Goal: Complete application form: Complete application form

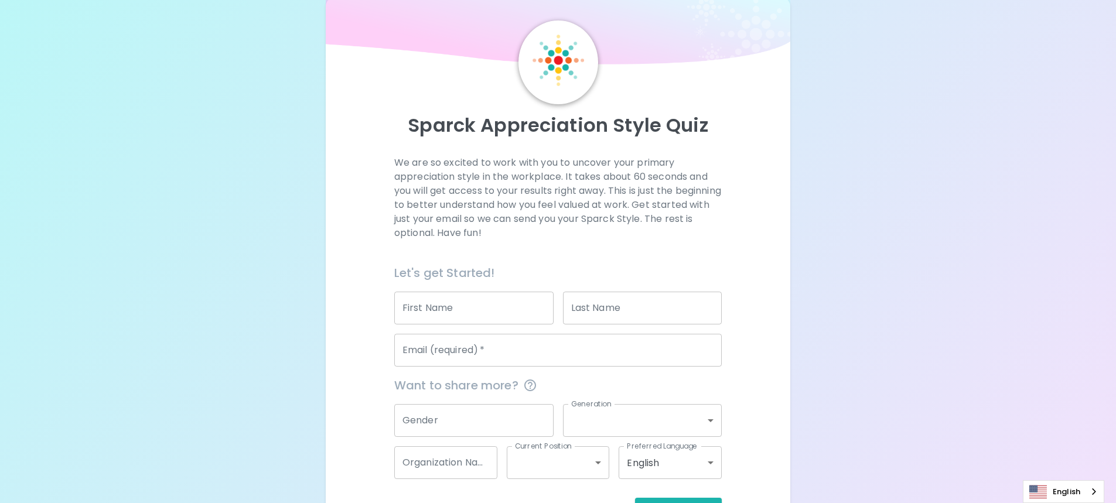
scroll to position [69, 0]
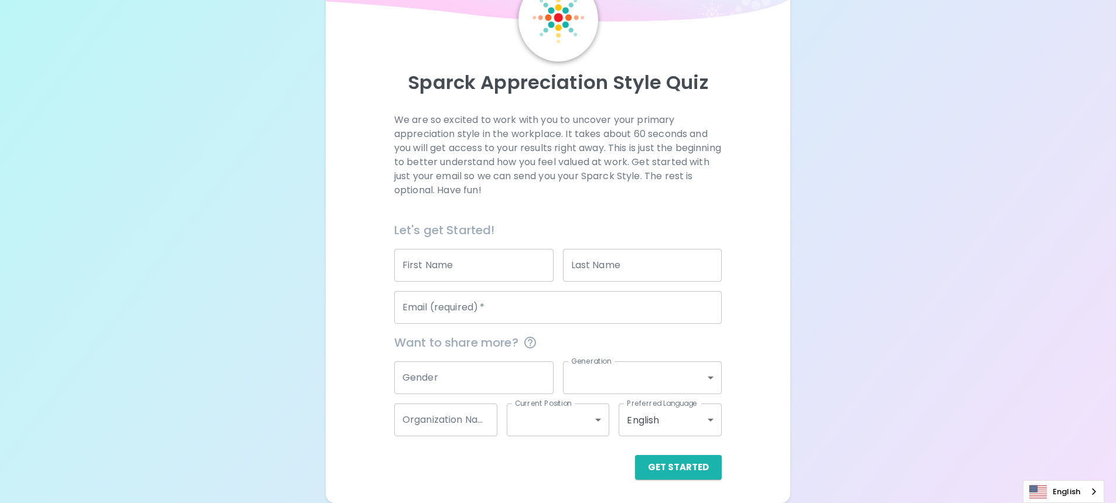
click at [468, 259] on input "First Name" at bounding box center [473, 265] width 159 height 33
click at [471, 267] on input "First Name" at bounding box center [473, 265] width 159 height 33
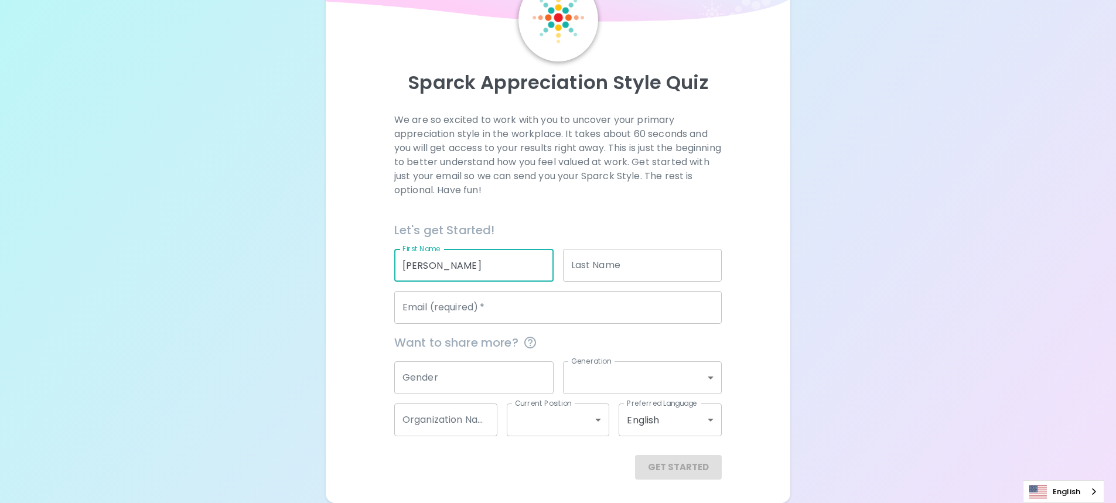
type input "[PERSON_NAME]"
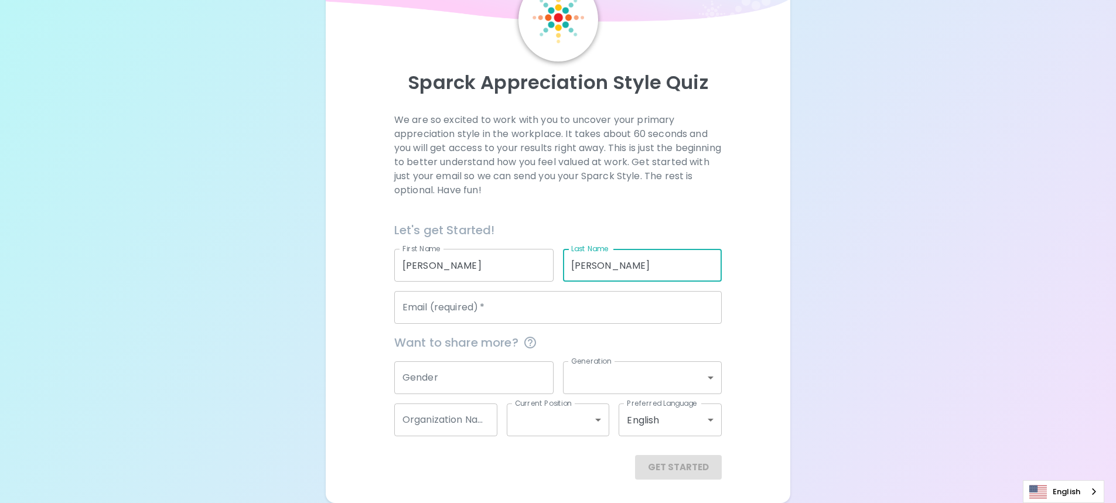
type input "[PERSON_NAME]"
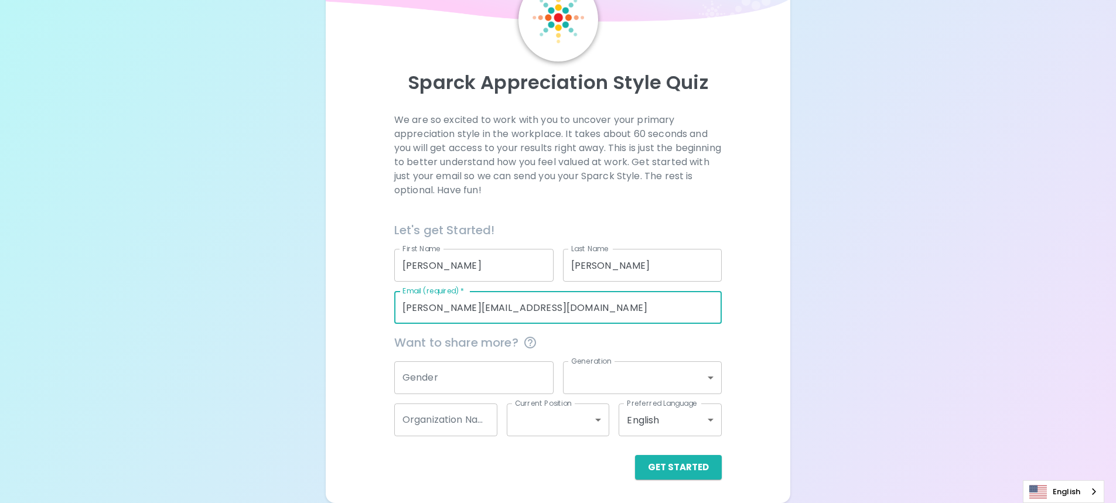
type input "[PERSON_NAME][EMAIL_ADDRESS][DOMAIN_NAME]"
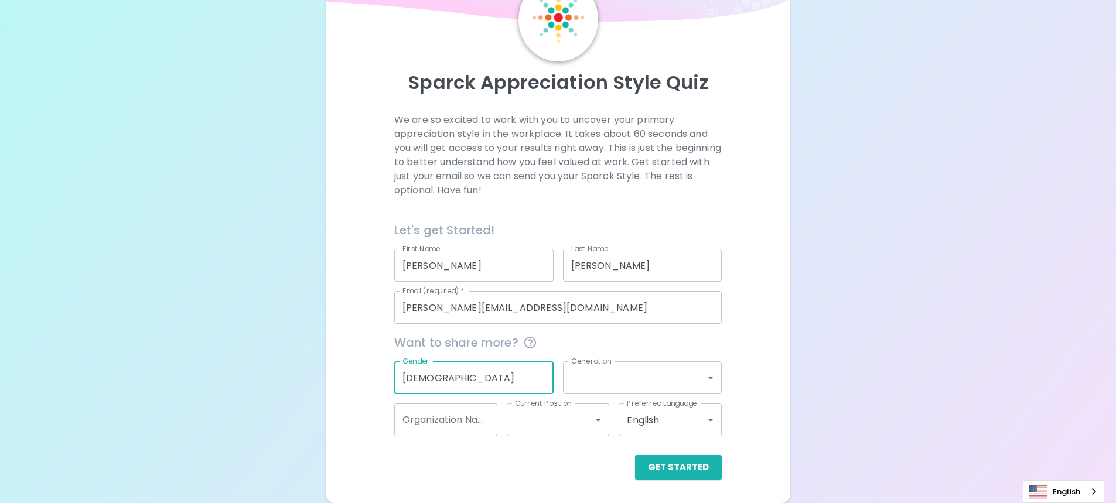
type input "[DEMOGRAPHIC_DATA]"
click at [619, 382] on body "Sparck Appreciation Style Quiz We are so excited to work with you to uncover yo…" at bounding box center [558, 217] width 1116 height 573
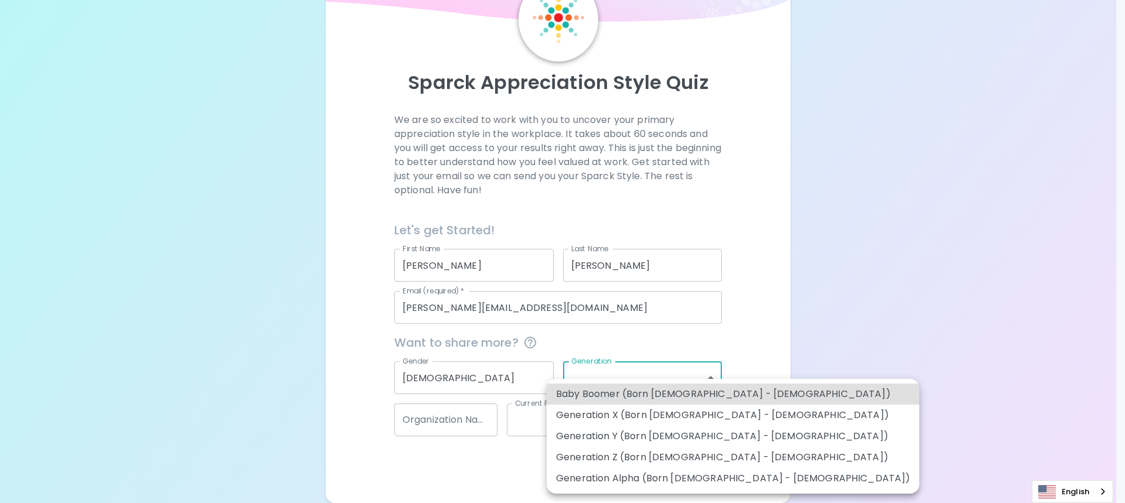
click at [686, 458] on li "Generation Z (Born [DEMOGRAPHIC_DATA] - [DEMOGRAPHIC_DATA])" at bounding box center [733, 457] width 373 height 21
type input "generation_z"
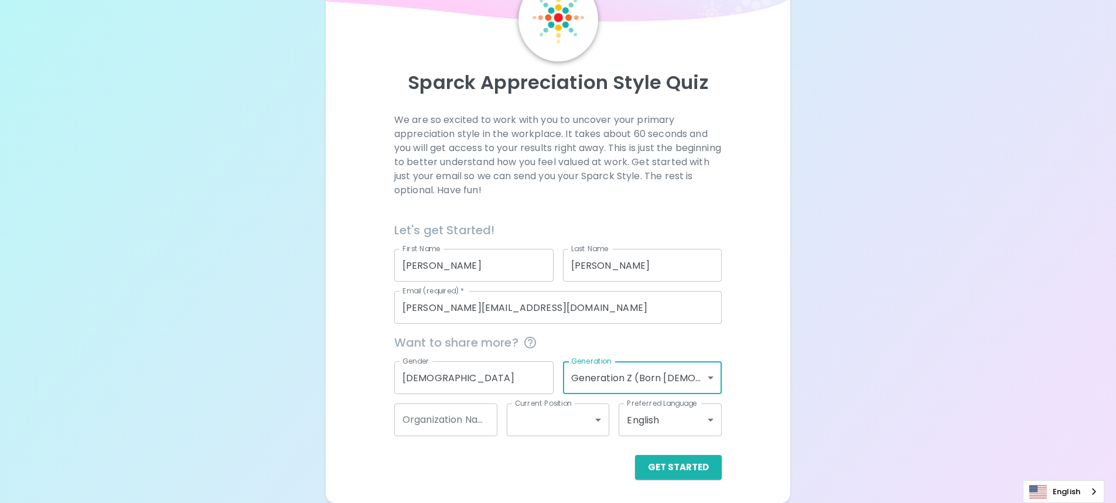
click at [459, 408] on input "Organization Name" at bounding box center [445, 420] width 103 height 33
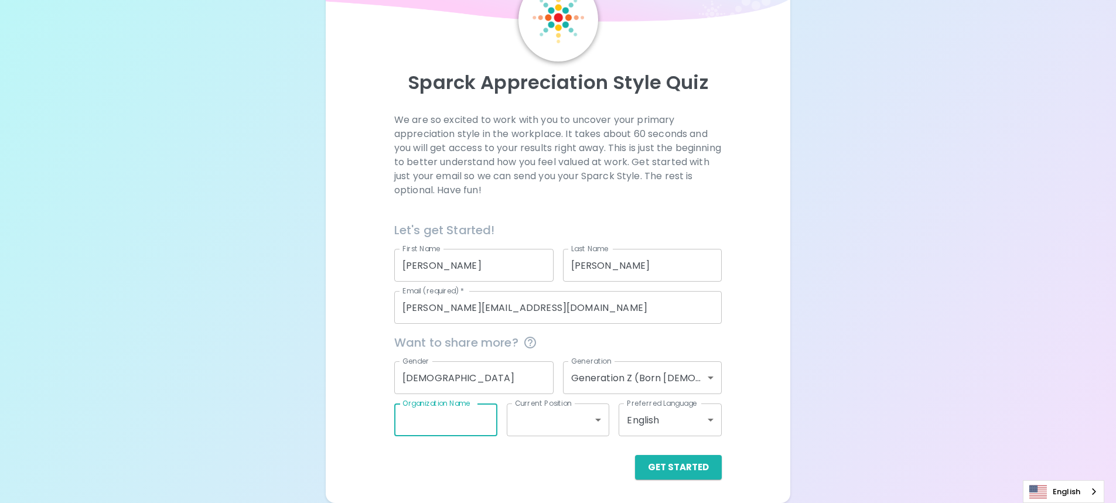
click at [437, 425] on input "Organization Name" at bounding box center [445, 420] width 103 height 33
click at [611, 430] on div "Preferred Language English en Preferred Language" at bounding box center [665, 415] width 113 height 42
click at [701, 468] on button "Get Started" at bounding box center [678, 467] width 87 height 25
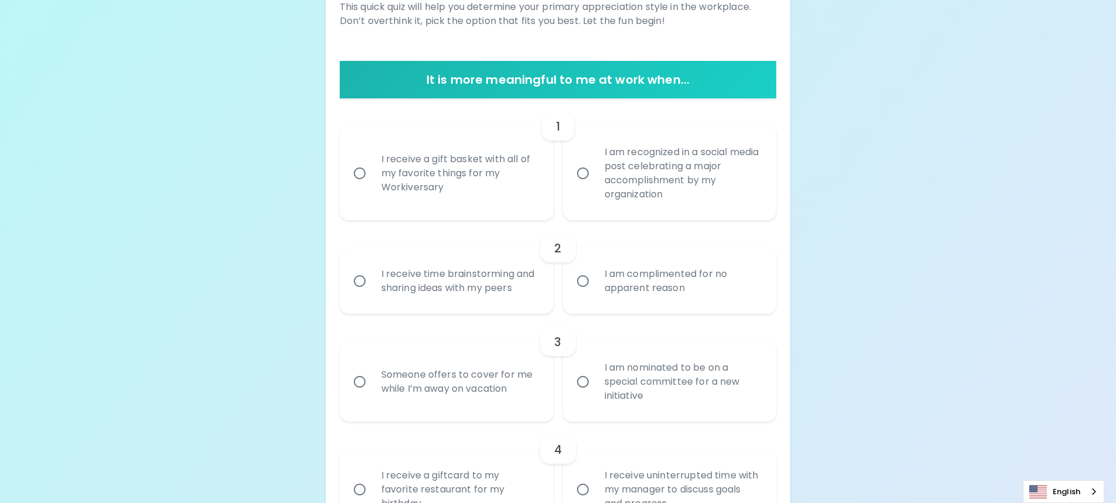
scroll to position [186, 0]
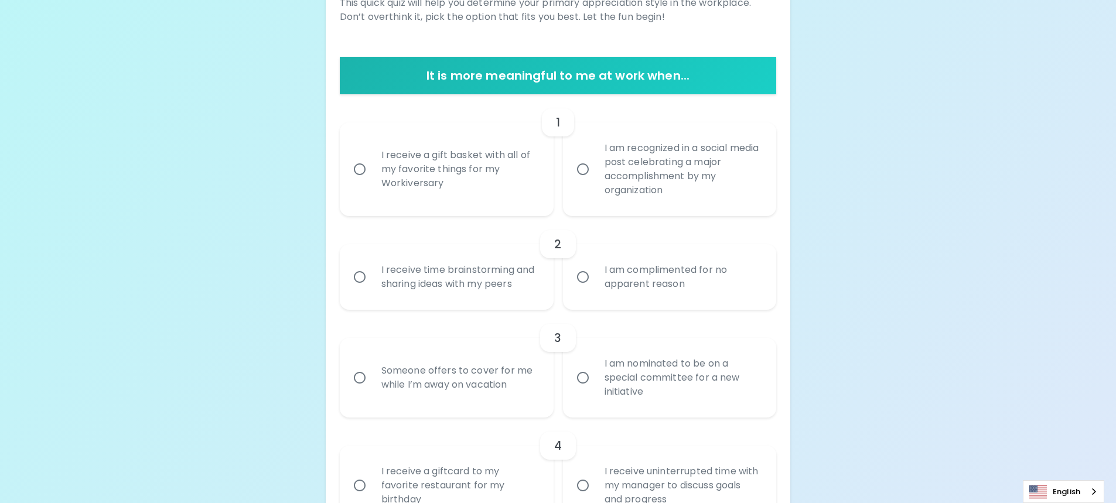
click at [451, 191] on div "I receive a gift basket with all of my favorite things for my Workiversary" at bounding box center [459, 169] width 175 height 70
click at [372, 182] on input "I receive a gift basket with all of my favorite things for my Workiversary" at bounding box center [359, 169] width 25 height 25
radio input "true"
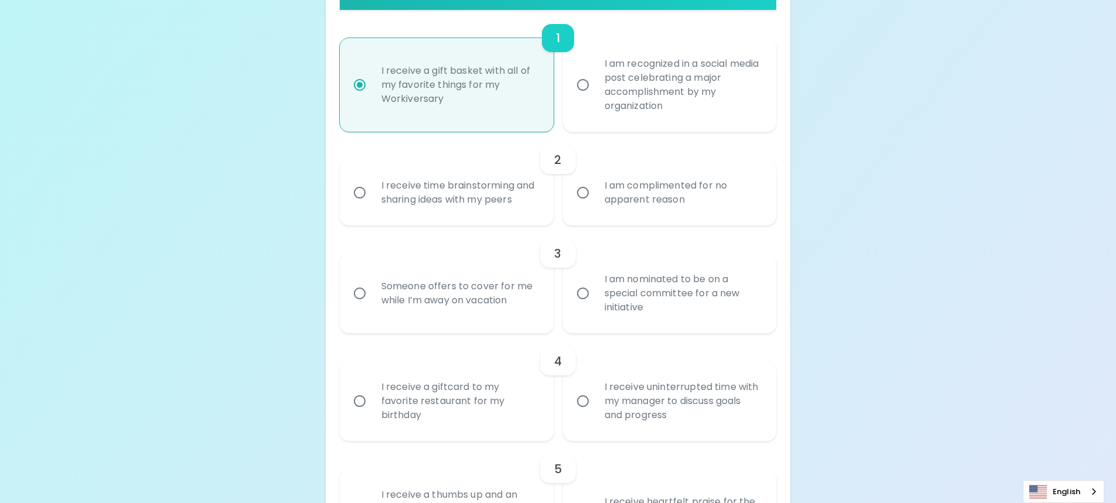
scroll to position [280, 0]
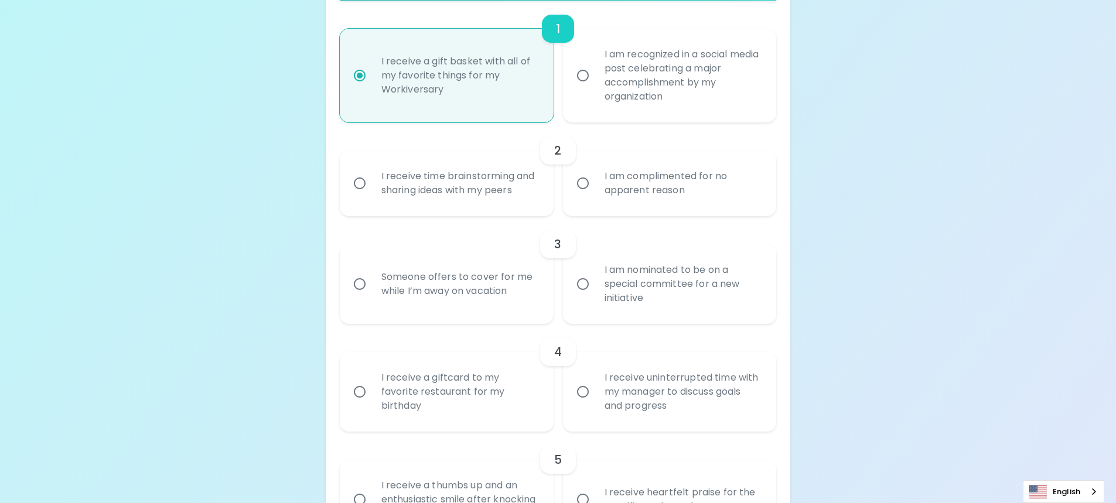
click at [479, 193] on div "I receive time brainstorming and sharing ideas with my peers" at bounding box center [459, 183] width 175 height 56
click at [372, 193] on input "I receive time brainstorming and sharing ideas with my peers" at bounding box center [359, 183] width 25 height 25
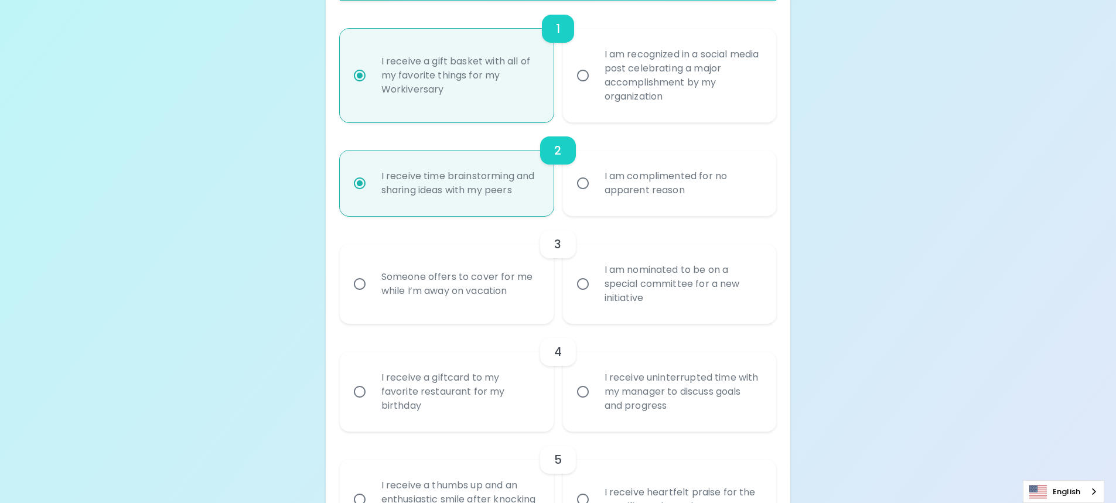
scroll to position [374, 0]
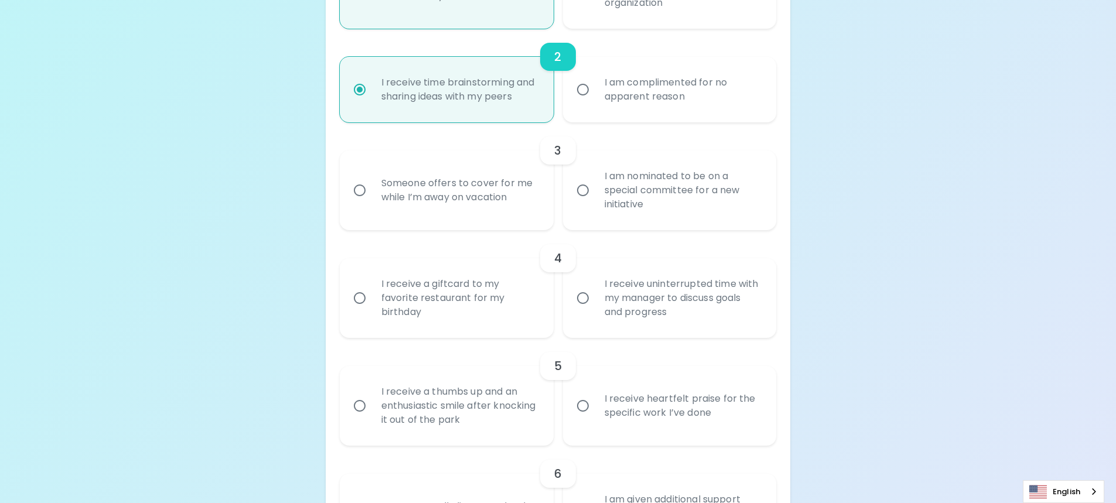
radio input "true"
click at [489, 193] on div "Someone offers to cover for me while I’m away on vacation" at bounding box center [459, 190] width 175 height 56
click at [372, 193] on input "Someone offers to cover for me while I’m away on vacation" at bounding box center [359, 190] width 25 height 25
radio input "false"
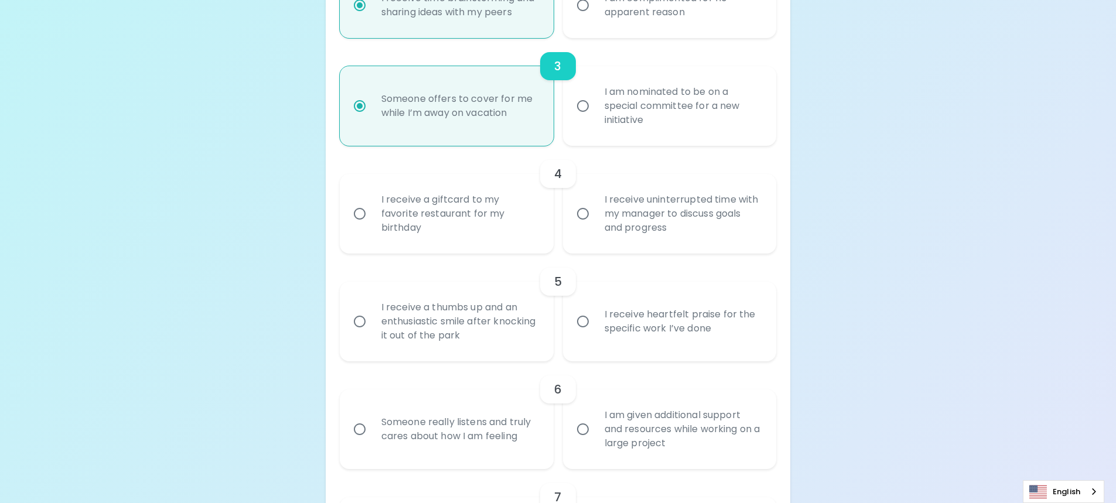
scroll to position [468, 0]
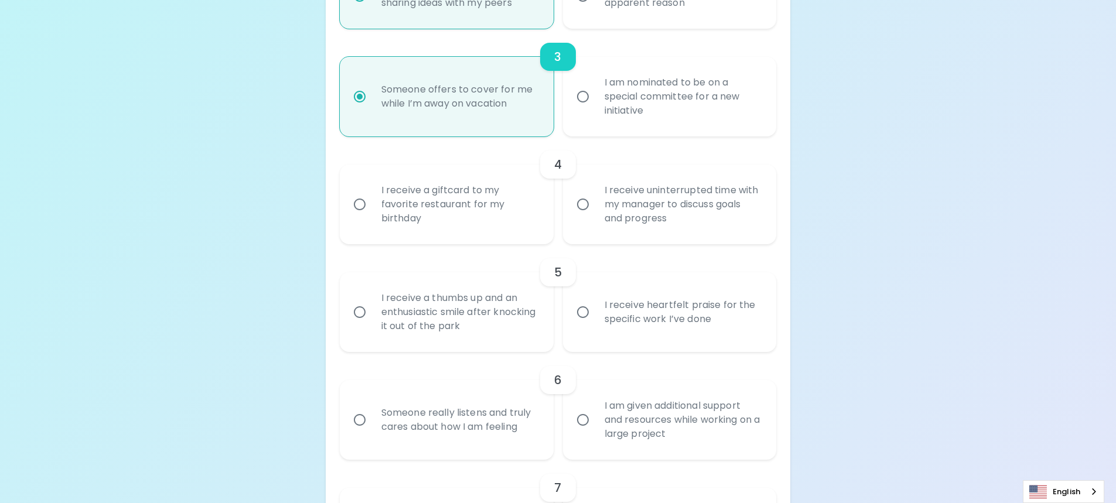
radio input "true"
click at [659, 212] on div "I receive uninterrupted time with my manager to discuss goals and progress" at bounding box center [682, 204] width 175 height 70
click at [595, 212] on input "I receive uninterrupted time with my manager to discuss goals and progress" at bounding box center [583, 204] width 25 height 25
radio input "false"
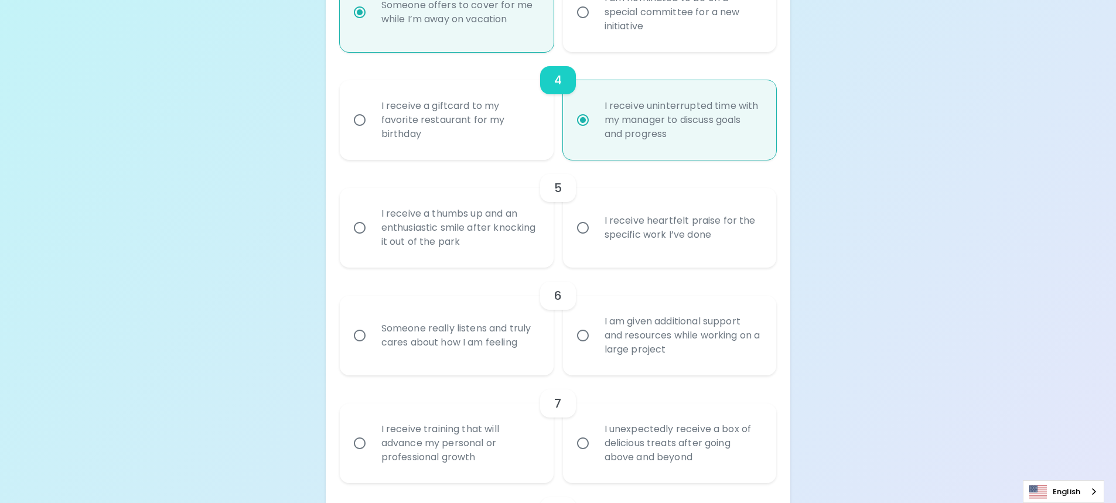
scroll to position [561, 0]
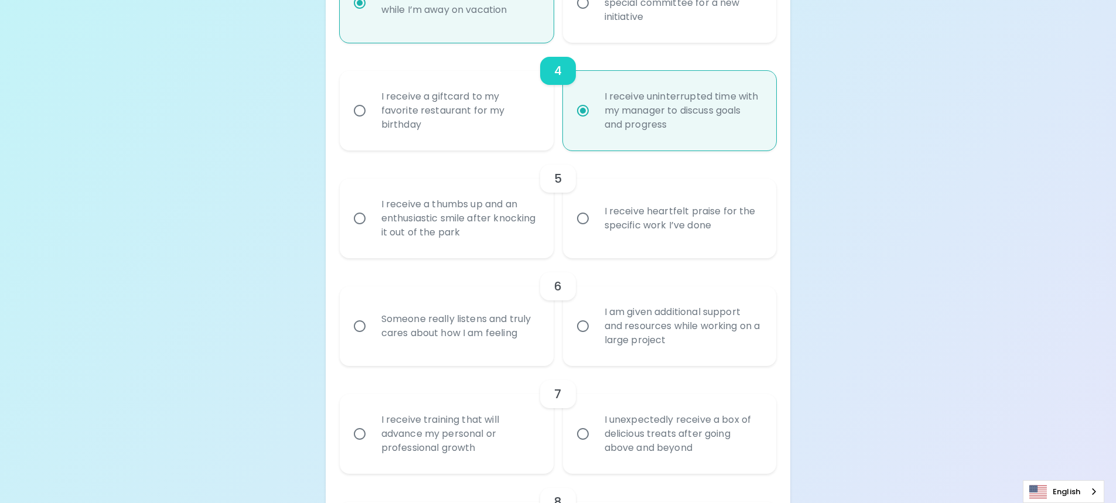
radio input "true"
click at [514, 227] on div "I receive a thumbs up and an enthusiastic smile after knocking it out of the pa…" at bounding box center [459, 218] width 175 height 70
click at [372, 227] on input "I receive a thumbs up and an enthusiastic smile after knocking it out of the pa…" at bounding box center [359, 218] width 25 height 25
radio input "false"
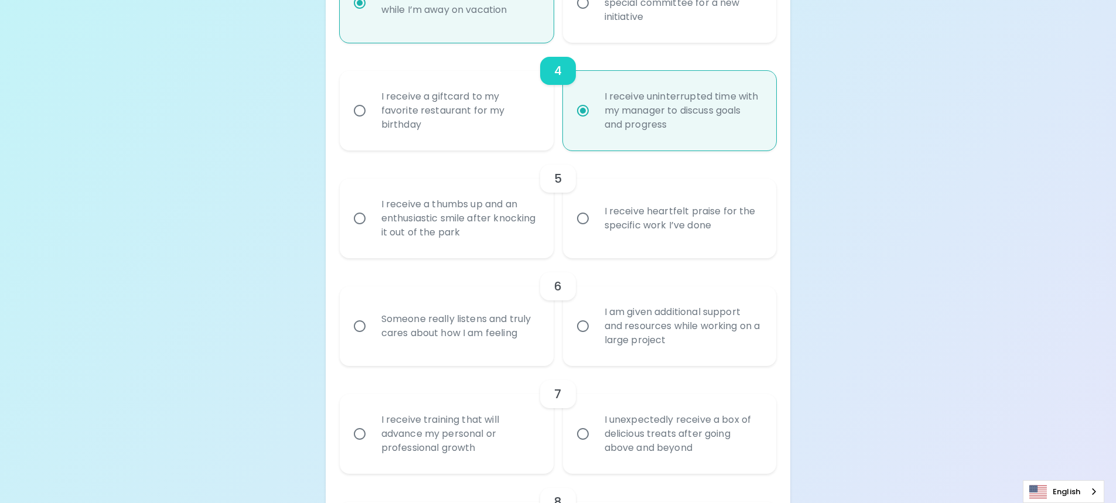
radio input "false"
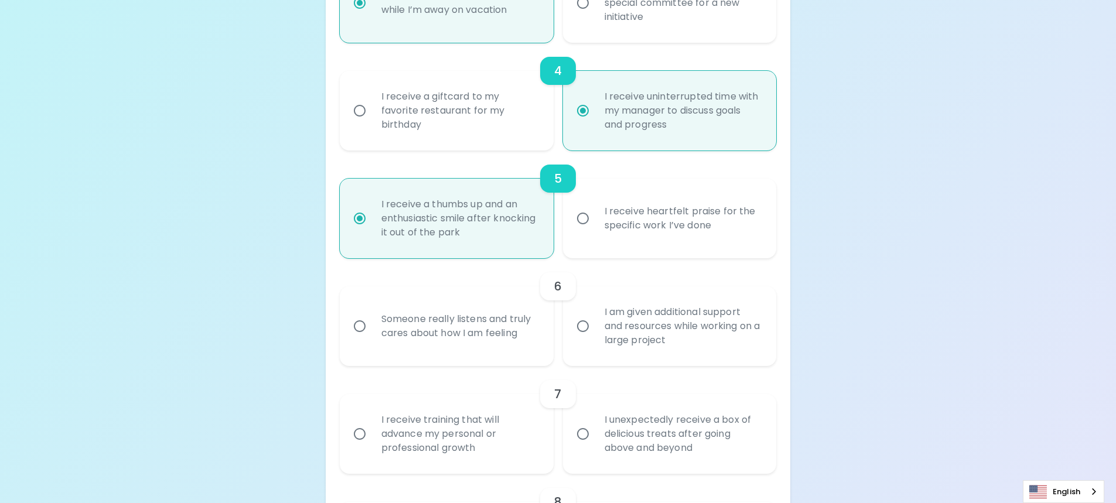
scroll to position [655, 0]
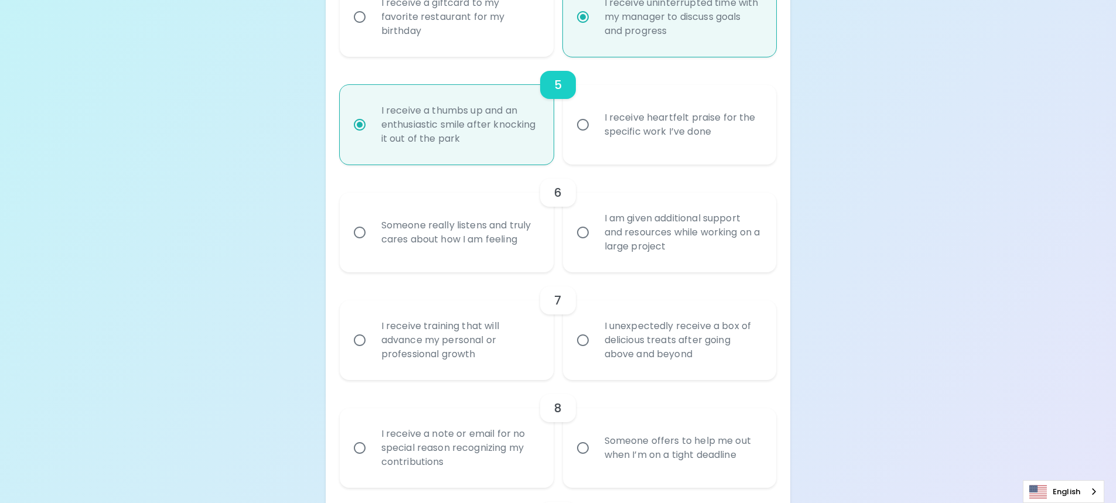
radio input "true"
click at [660, 227] on div "I am given additional support and resources while working on a large project" at bounding box center [682, 232] width 175 height 70
click at [595, 227] on input "I am given additional support and resources while working on a large project" at bounding box center [583, 232] width 25 height 25
radio input "false"
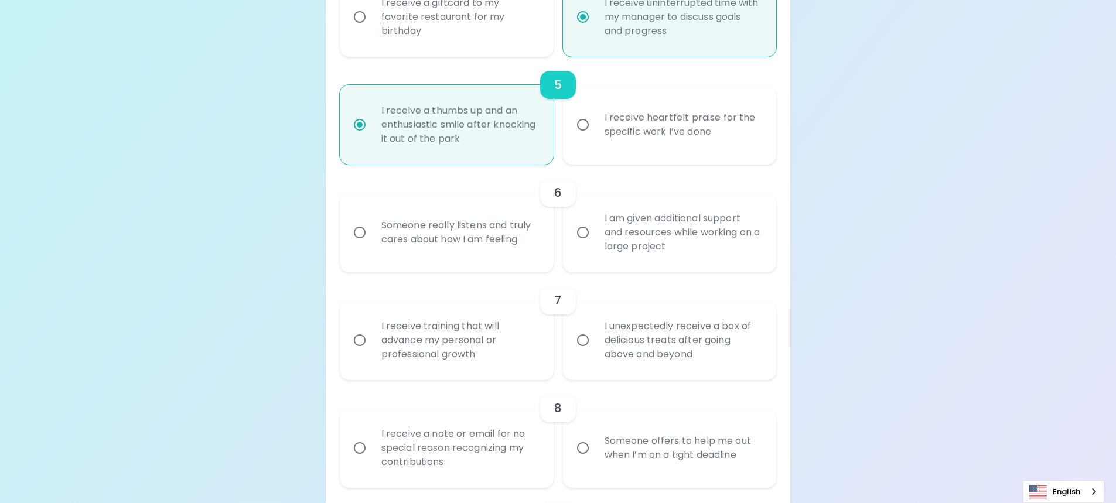
radio input "false"
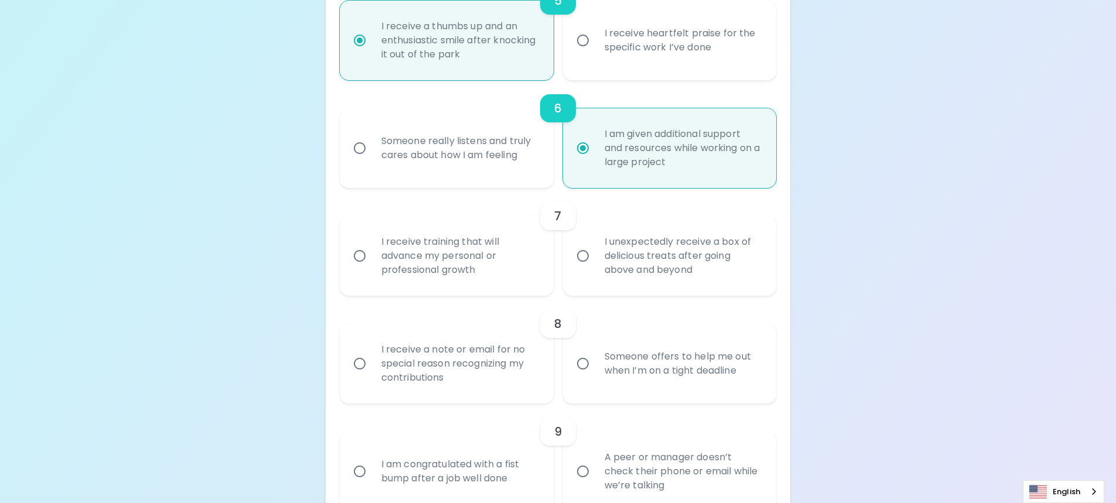
scroll to position [749, 0]
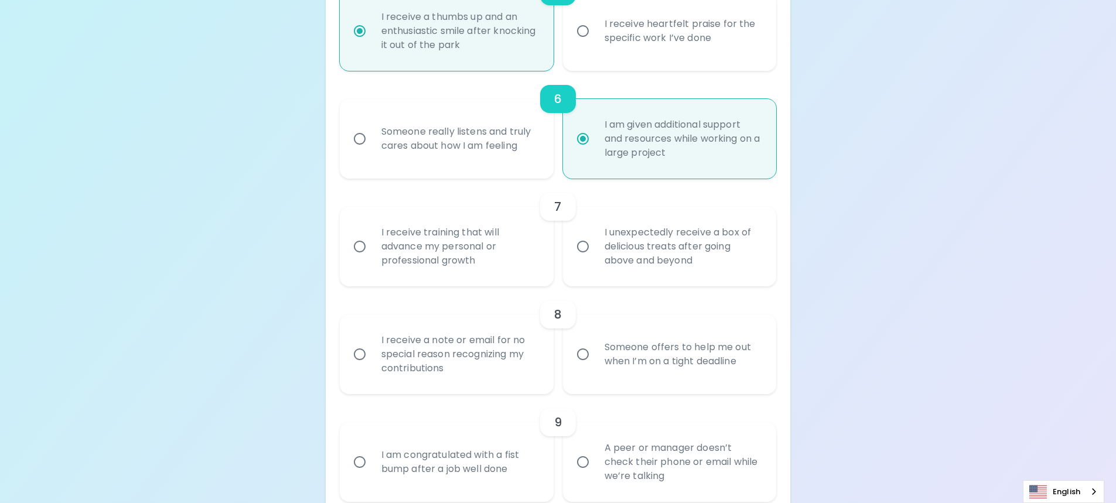
radio input "true"
click at [427, 255] on div "I receive training that will advance my personal or professional growth" at bounding box center [459, 247] width 175 height 70
click at [372, 255] on input "I receive training that will advance my personal or professional growth" at bounding box center [359, 246] width 25 height 25
radio input "false"
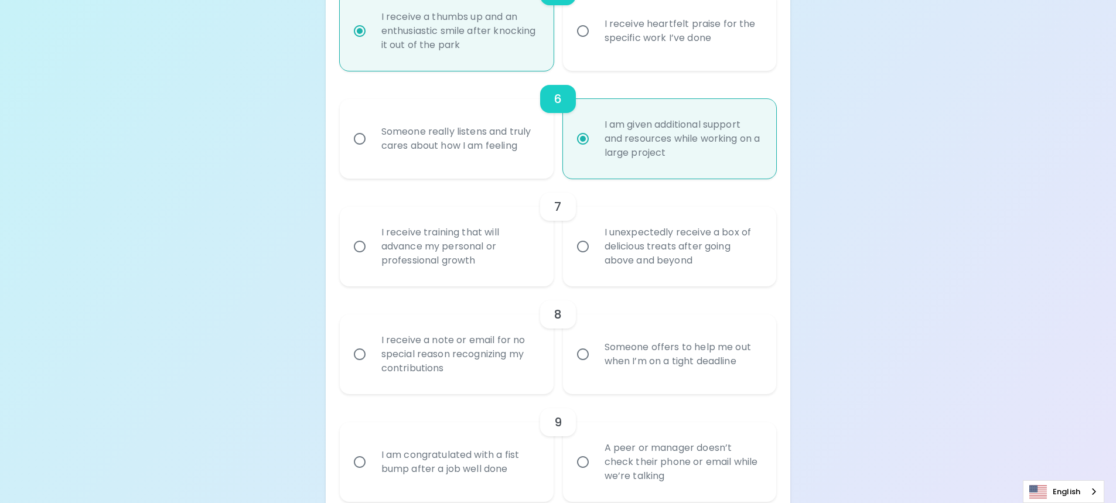
radio input "false"
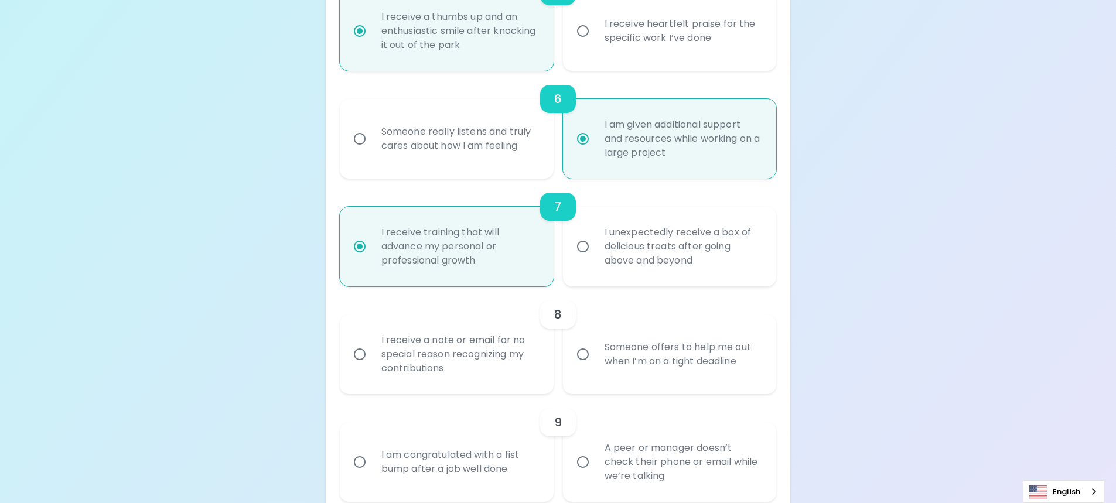
scroll to position [843, 0]
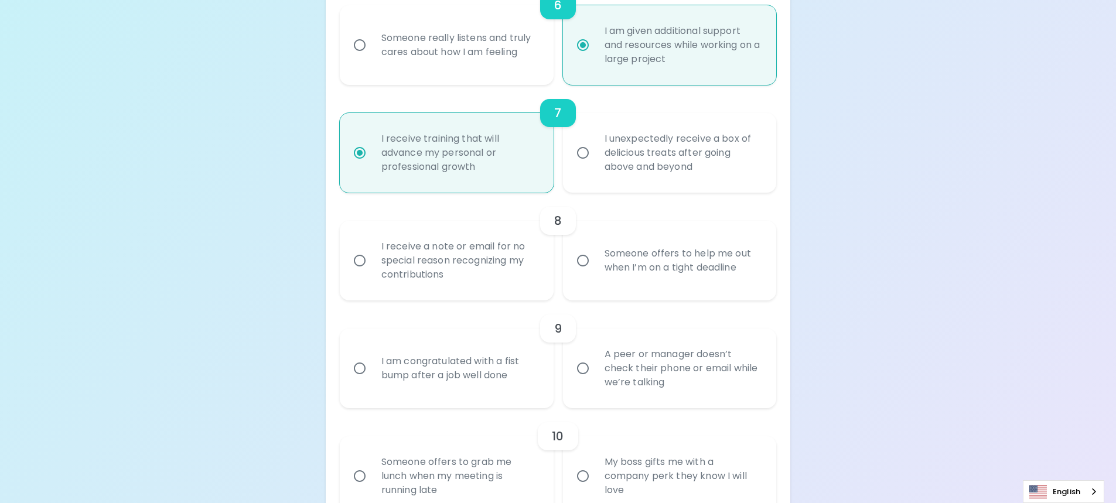
radio input "true"
click at [437, 267] on div "I receive a note or email for no special reason recognizing my contributions" at bounding box center [459, 261] width 175 height 70
click at [372, 267] on input "I receive a note or email for no special reason recognizing my contributions" at bounding box center [359, 260] width 25 height 25
radio input "false"
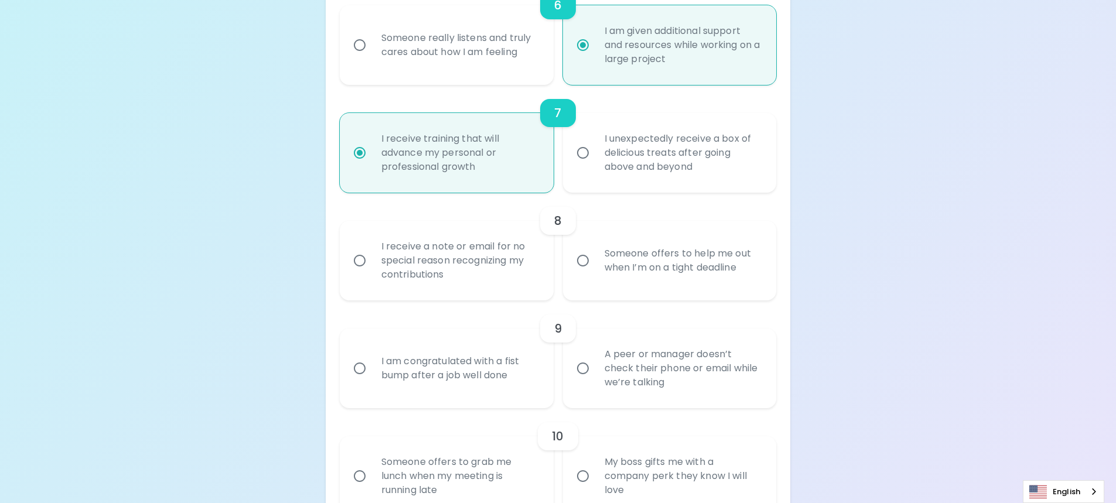
radio input "false"
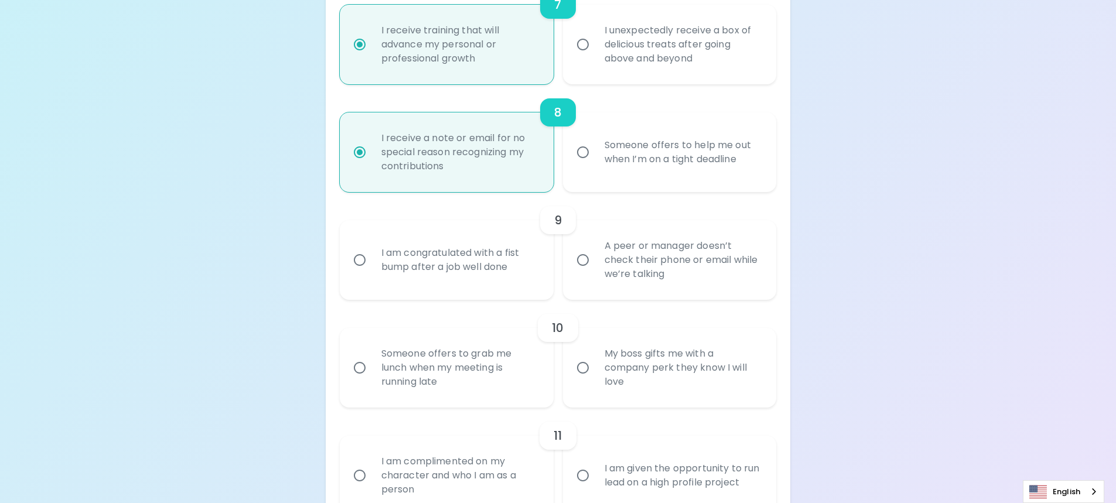
scroll to position [995, 0]
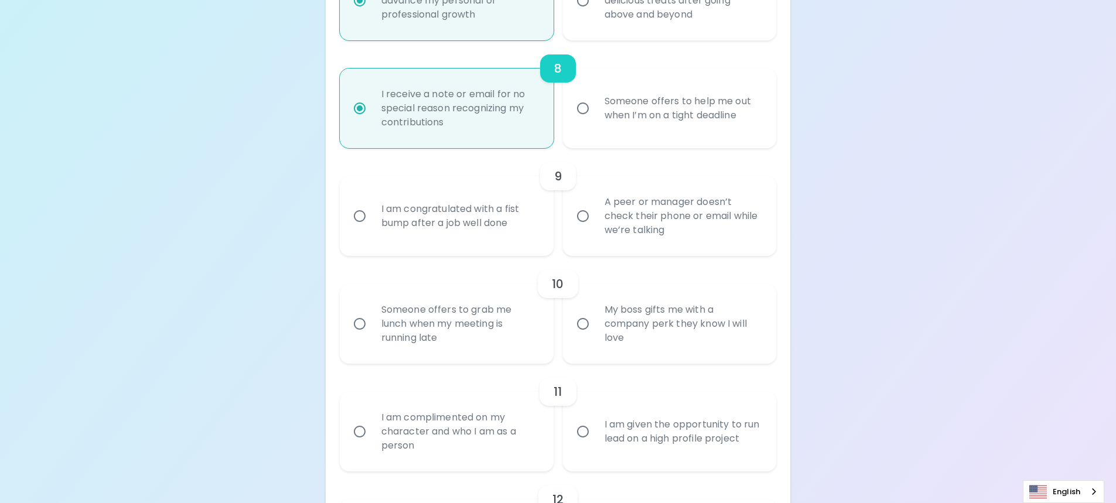
radio input "true"
click at [679, 229] on div "A peer or manager doesn’t check their phone or email while we’re talking" at bounding box center [682, 216] width 175 height 70
click at [595, 229] on input "A peer or manager doesn’t check their phone or email while we’re talking" at bounding box center [583, 216] width 25 height 25
radio input "false"
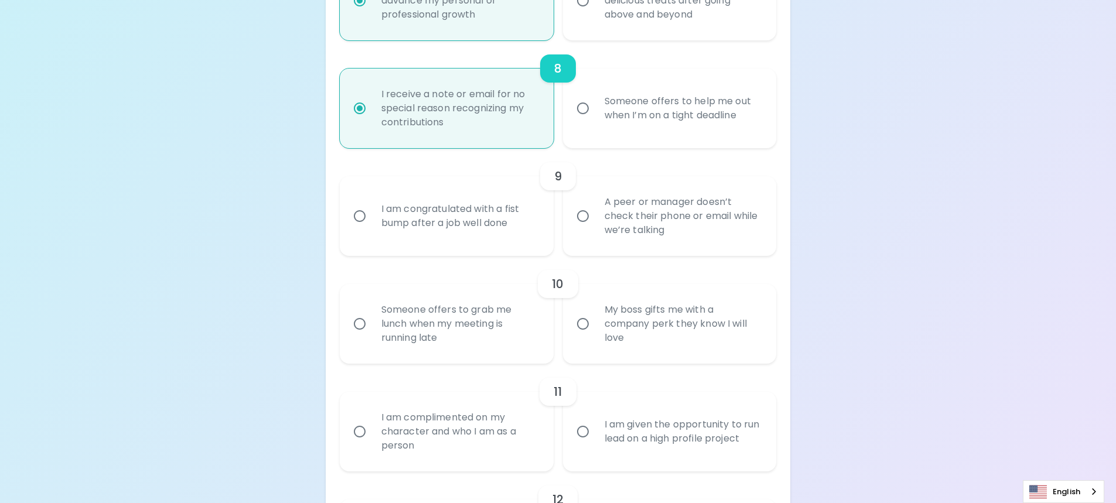
radio input "false"
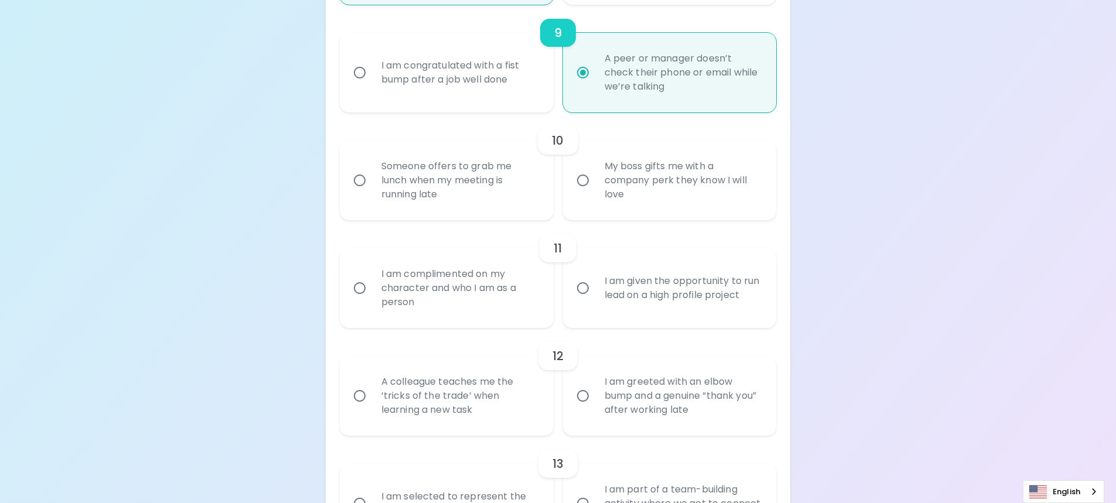
scroll to position [1206, 0]
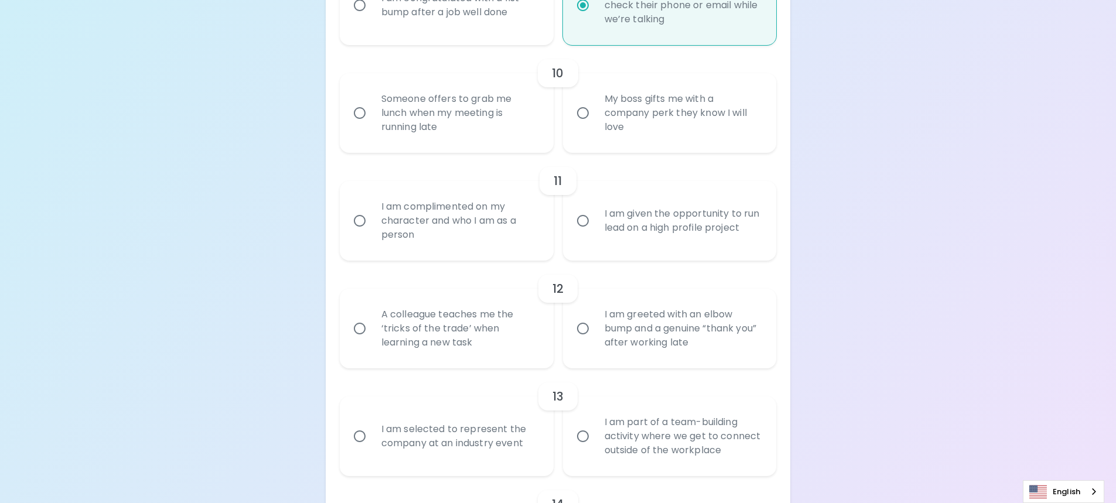
radio input "true"
click at [633, 111] on div "My boss gifts me with a company perk they know I will love" at bounding box center [682, 113] width 175 height 70
click at [595, 111] on input "My boss gifts me with a company perk they know I will love" at bounding box center [583, 113] width 25 height 25
radio input "false"
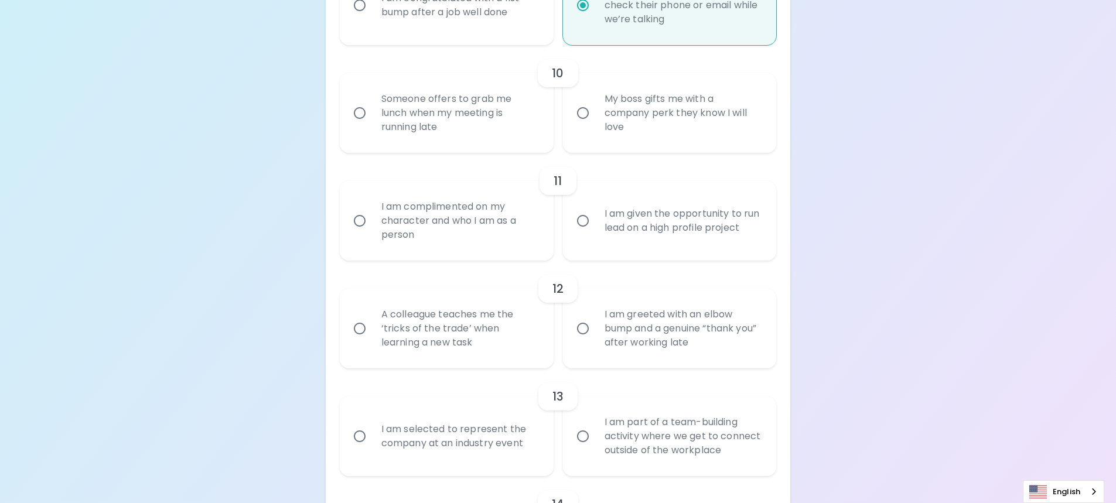
radio input "false"
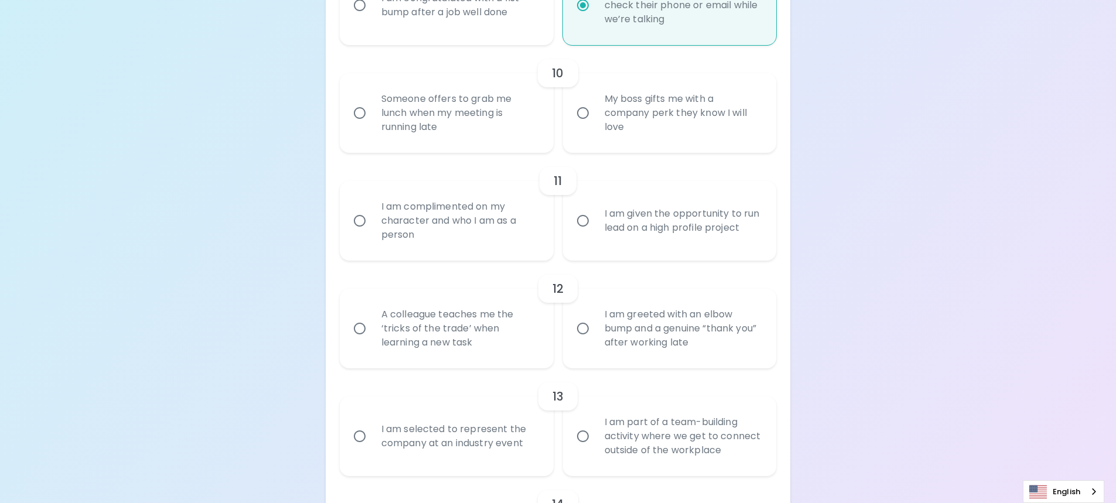
radio input "false"
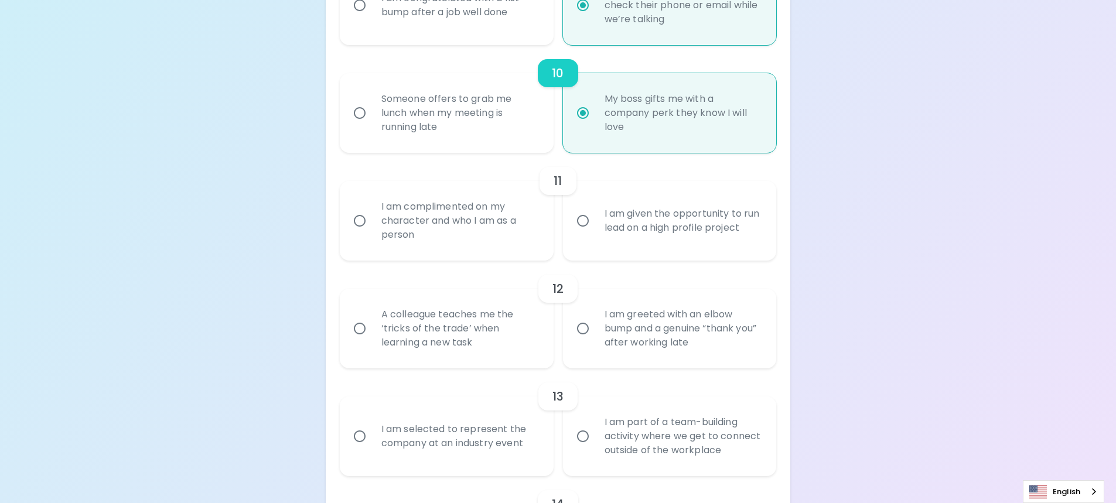
scroll to position [1300, 0]
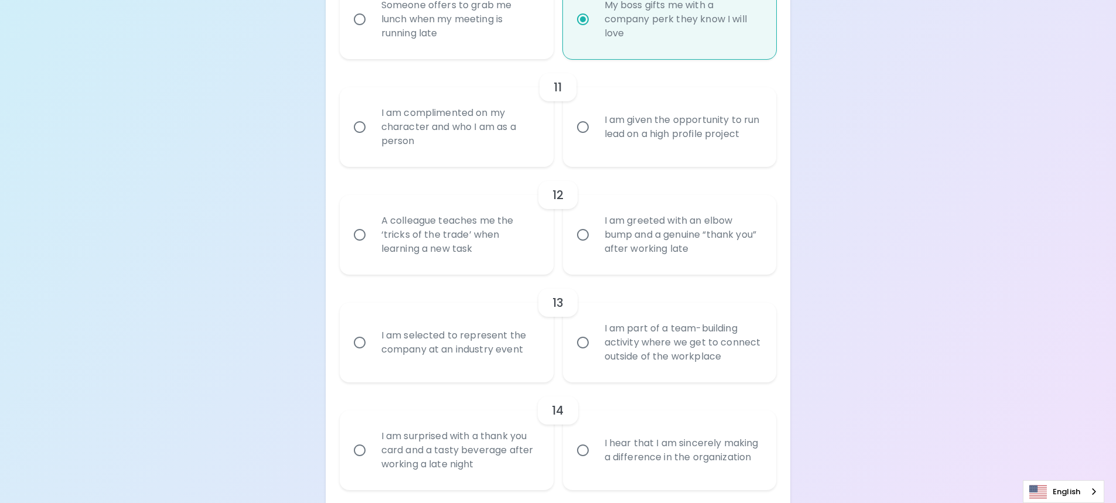
radio input "true"
click at [662, 150] on div "I am given the opportunity to run lead on a high profile project" at bounding box center [682, 127] width 175 height 56
click at [595, 139] on input "I am given the opportunity to run lead on a high profile project" at bounding box center [583, 127] width 25 height 25
radio input "false"
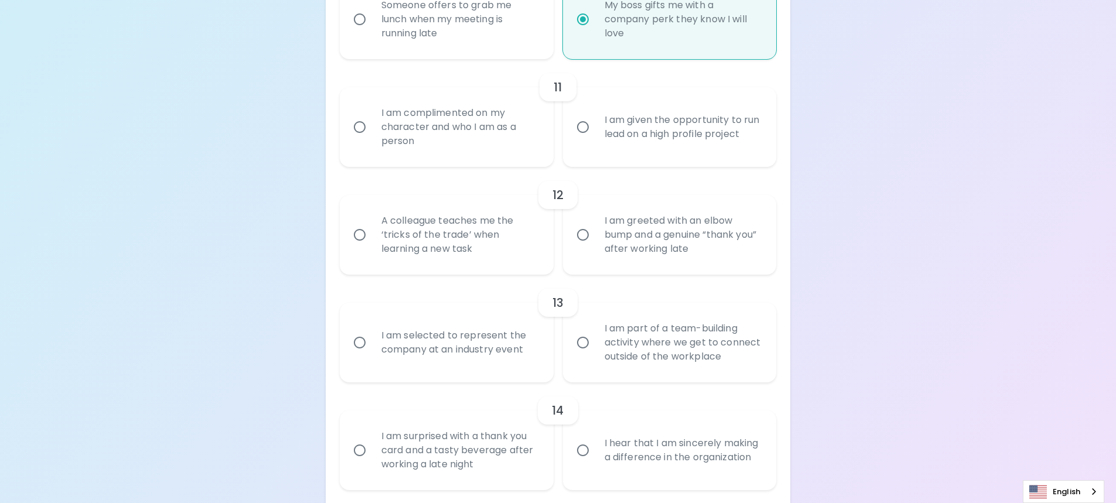
radio input "false"
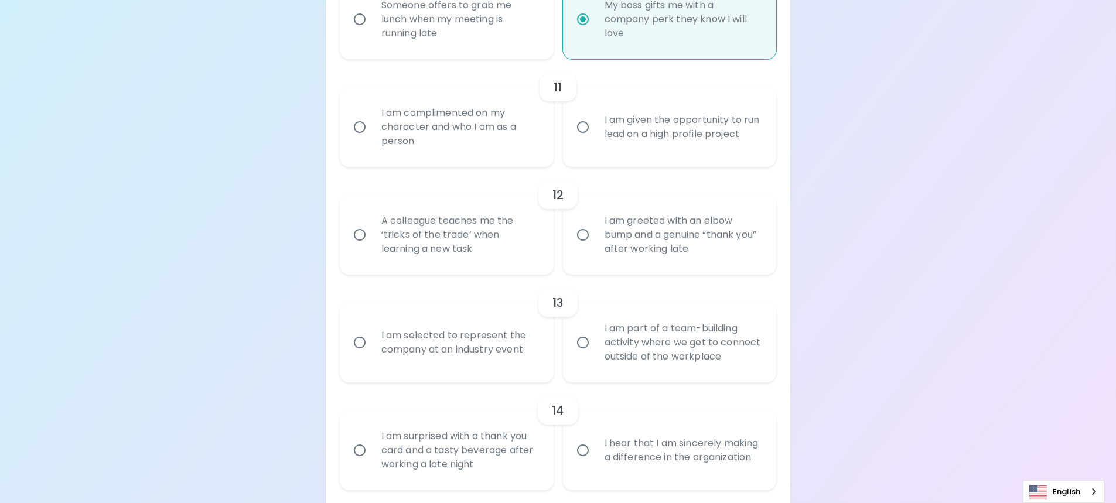
radio input "false"
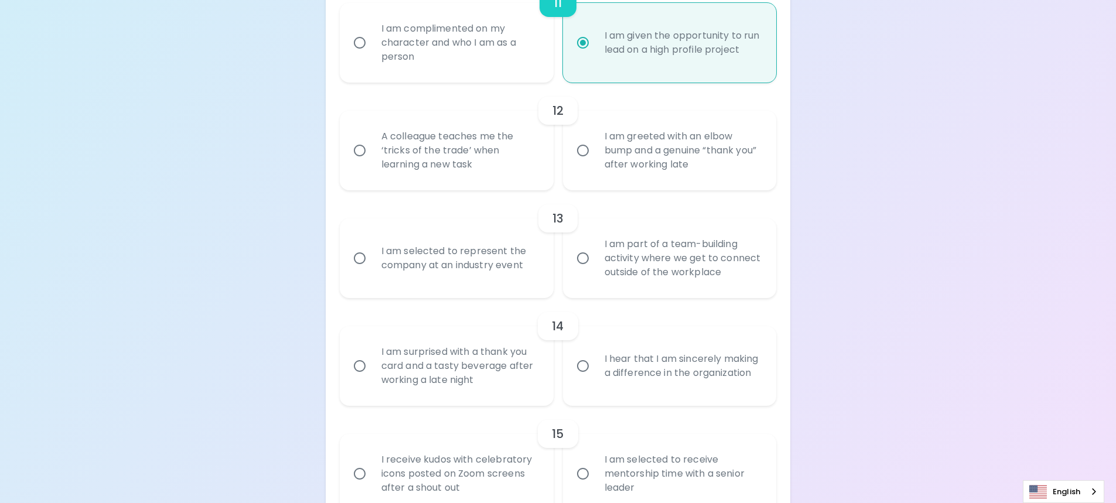
scroll to position [1393, 0]
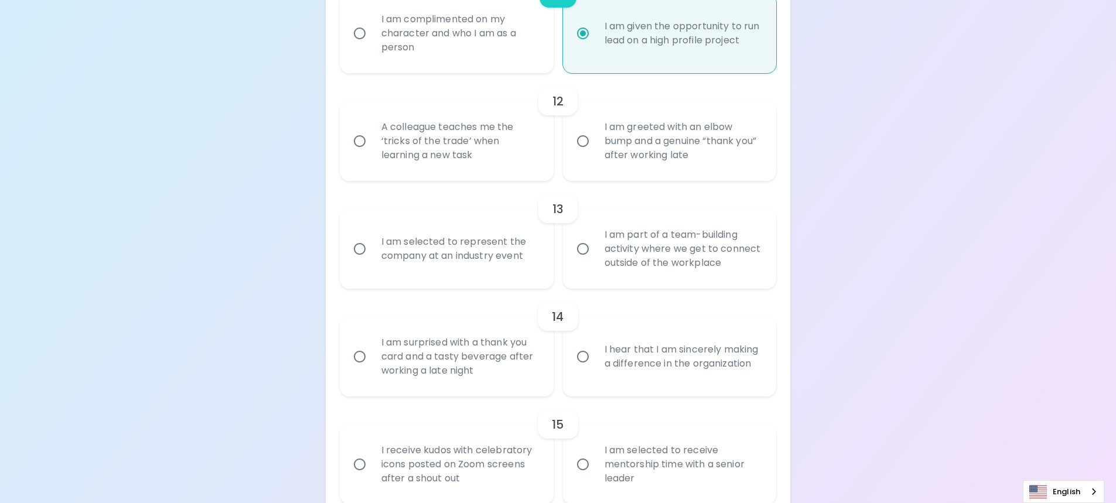
radio input "true"
click at [439, 165] on div "A colleague teaches me the ‘tricks of the trade’ when learning a new task" at bounding box center [459, 141] width 175 height 70
click at [372, 154] on input "A colleague teaches me the ‘tricks of the trade’ when learning a new task" at bounding box center [359, 141] width 25 height 25
radio input "false"
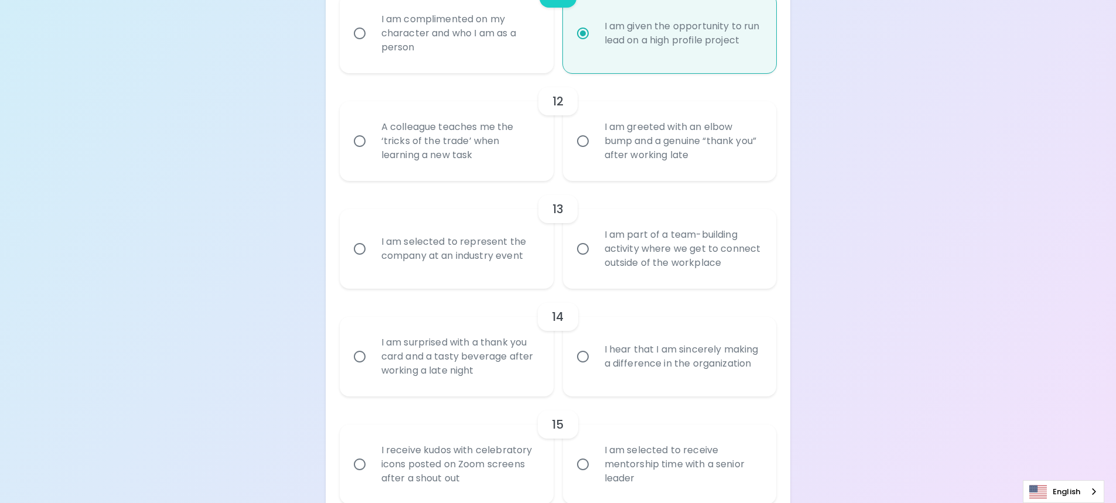
radio input "false"
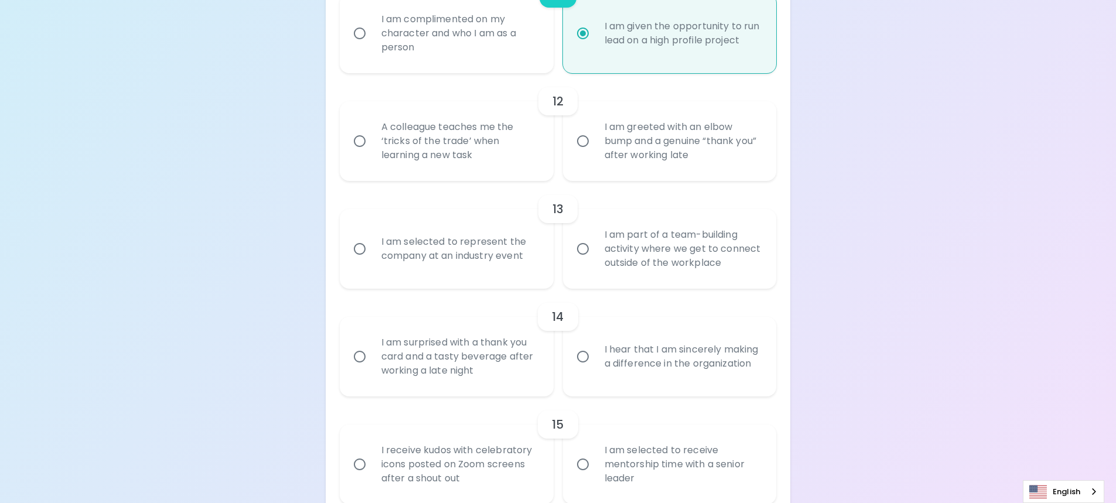
radio input "false"
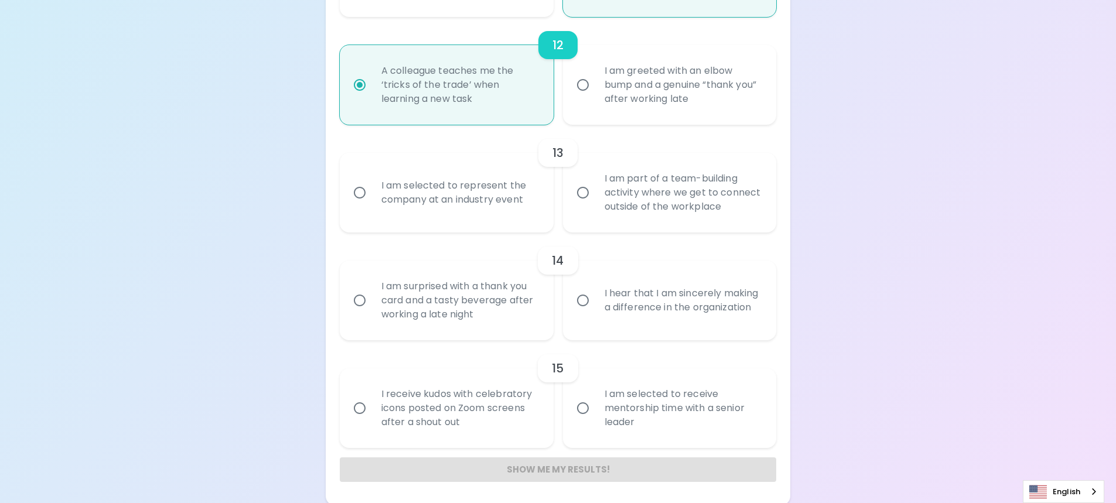
scroll to position [1452, 0]
radio input "true"
click at [461, 205] on div "I am selected to represent the company at an industry event" at bounding box center [459, 190] width 175 height 56
click at [372, 203] on input "I am selected to represent the company at an industry event" at bounding box center [359, 190] width 25 height 25
radio input "false"
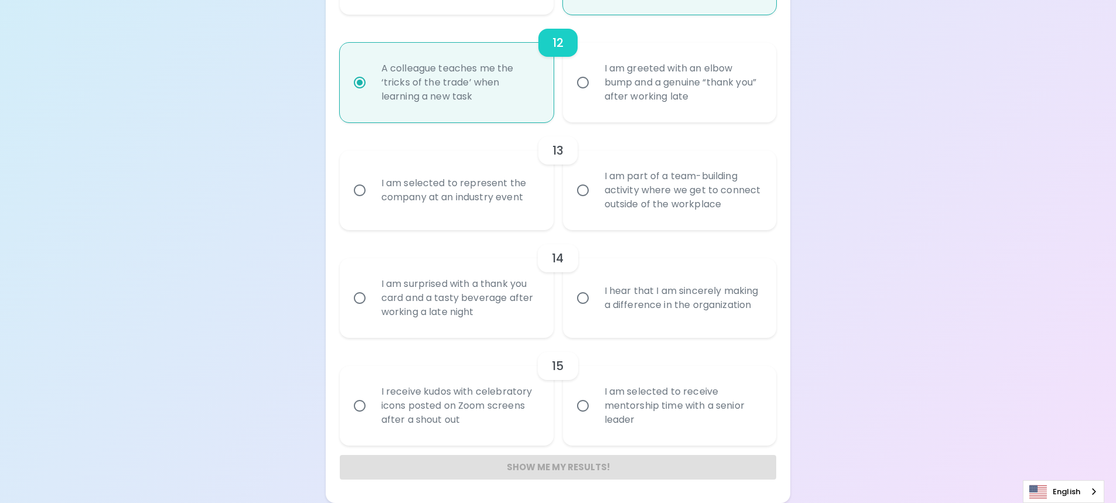
radio input "false"
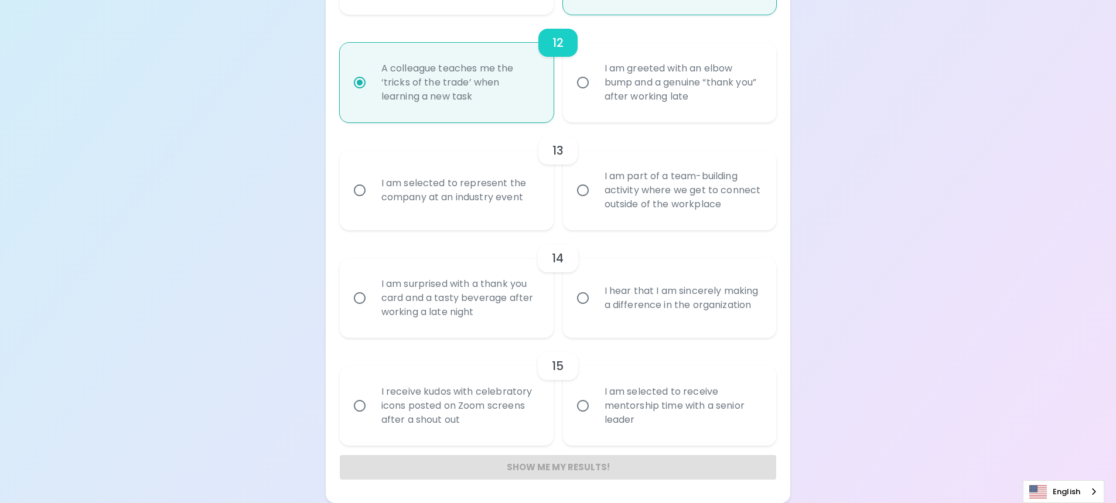
radio input "false"
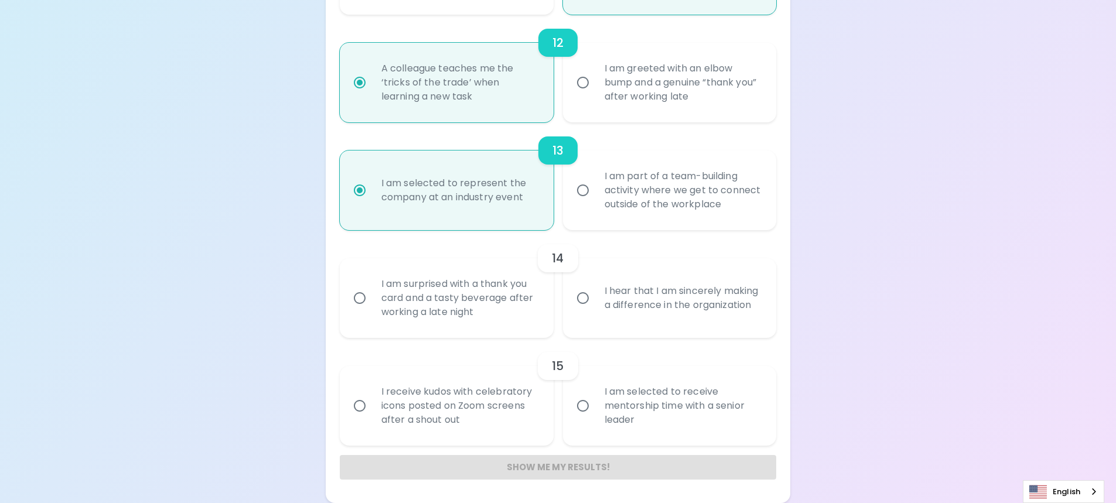
radio input "true"
click at [650, 311] on div "I hear that I am sincerely making a difference in the organization" at bounding box center [682, 298] width 175 height 56
click at [595, 311] on input "I hear that I am sincerely making a difference in the organization" at bounding box center [583, 298] width 25 height 25
radio input "false"
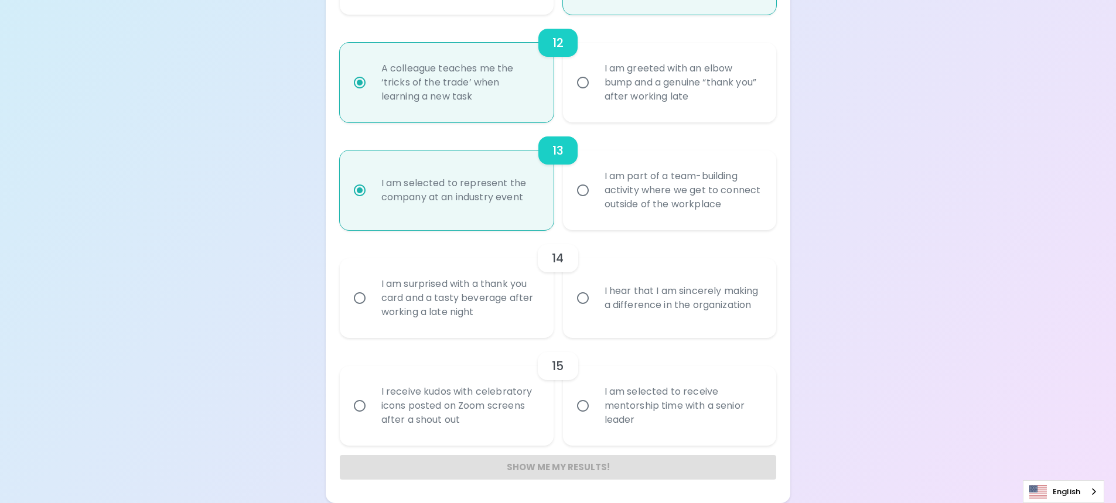
radio input "false"
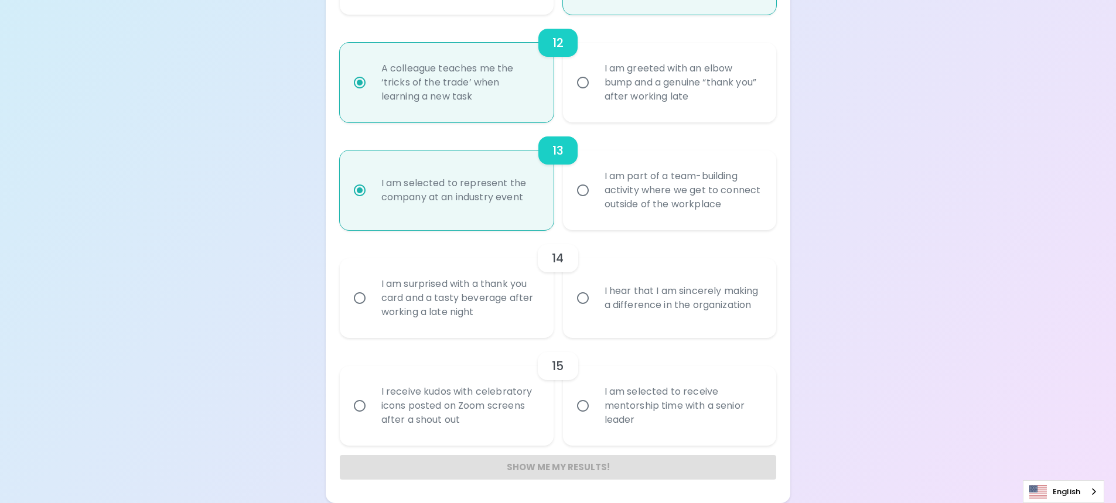
radio input "false"
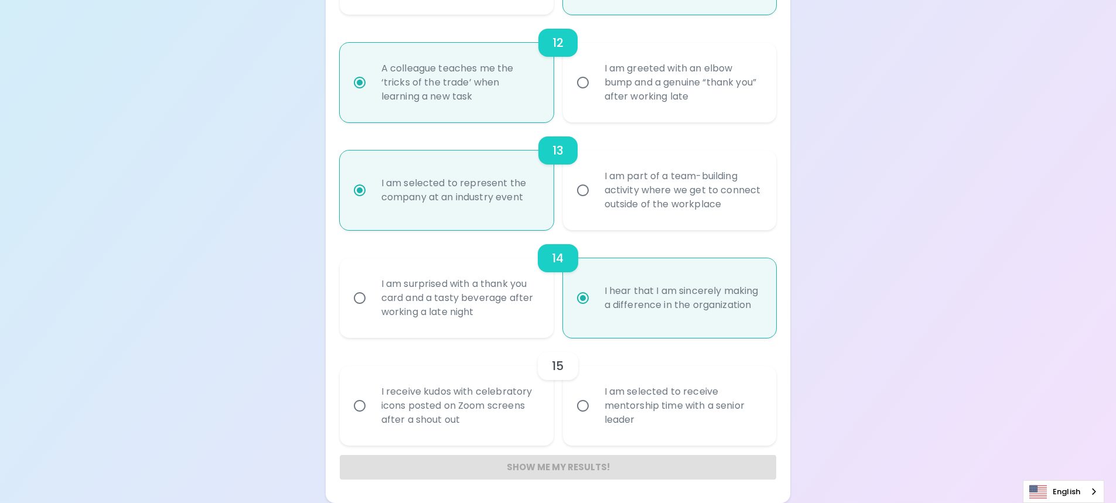
radio input "true"
click at [613, 415] on div "I am selected to receive mentorship time with a senior leader" at bounding box center [682, 406] width 175 height 70
click at [595, 415] on input "I am selected to receive mentorship time with a senior leader" at bounding box center [583, 406] width 25 height 25
radio input "false"
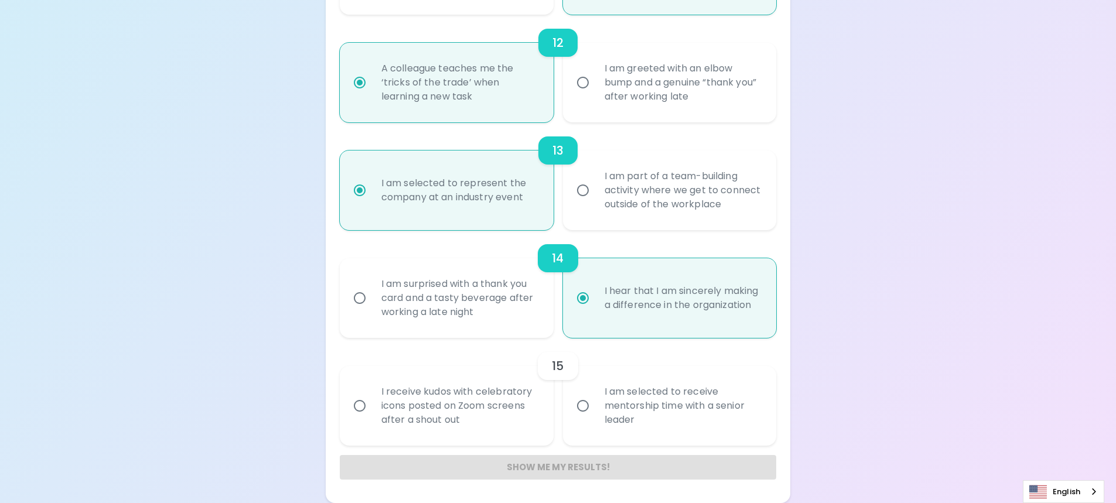
radio input "false"
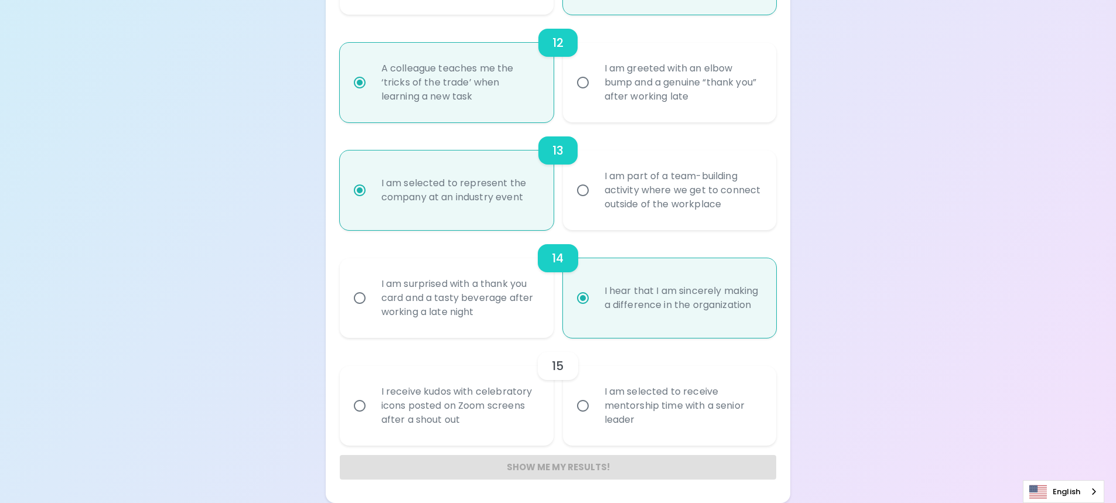
radio input "false"
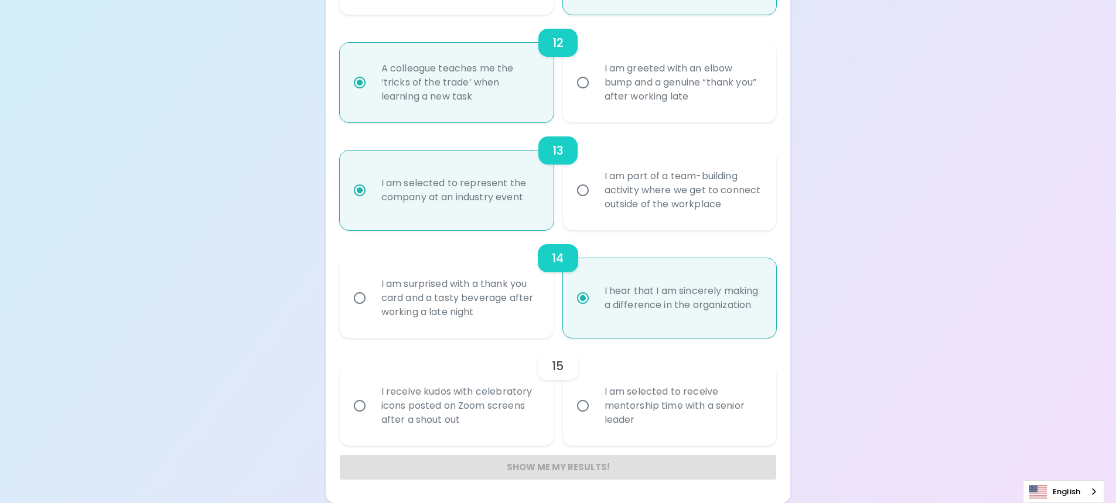
radio input "false"
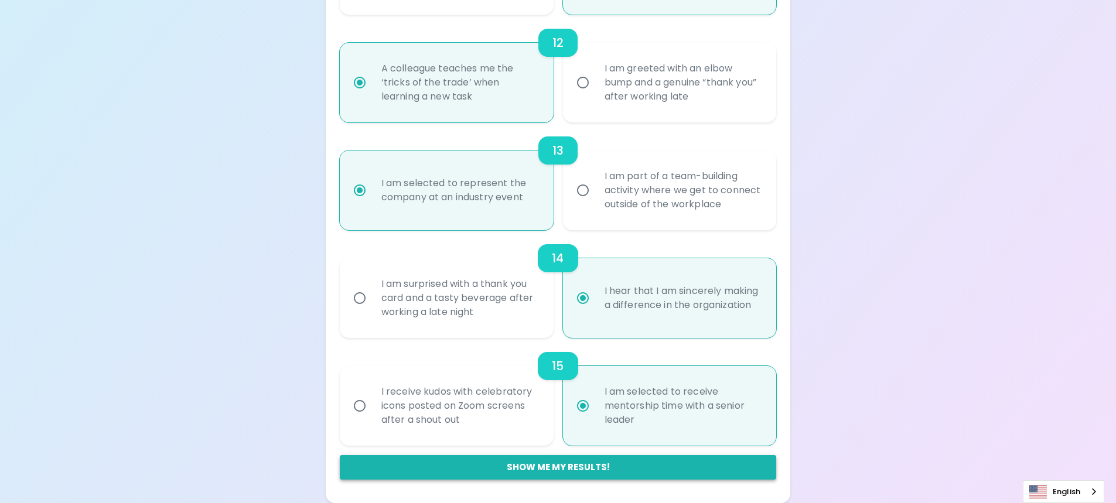
radio input "true"
click at [554, 468] on button "Show me my results!" at bounding box center [558, 467] width 437 height 25
radio input "false"
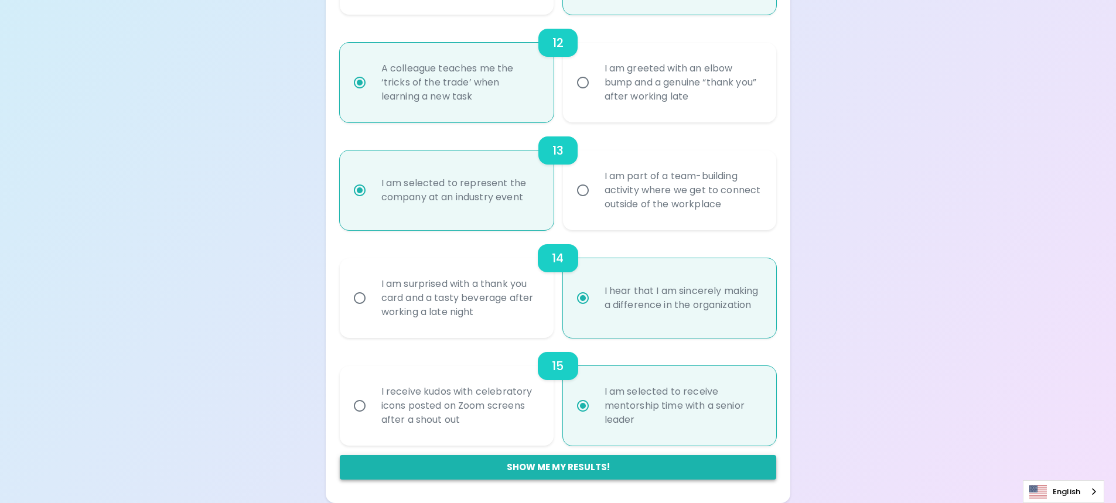
radio input "false"
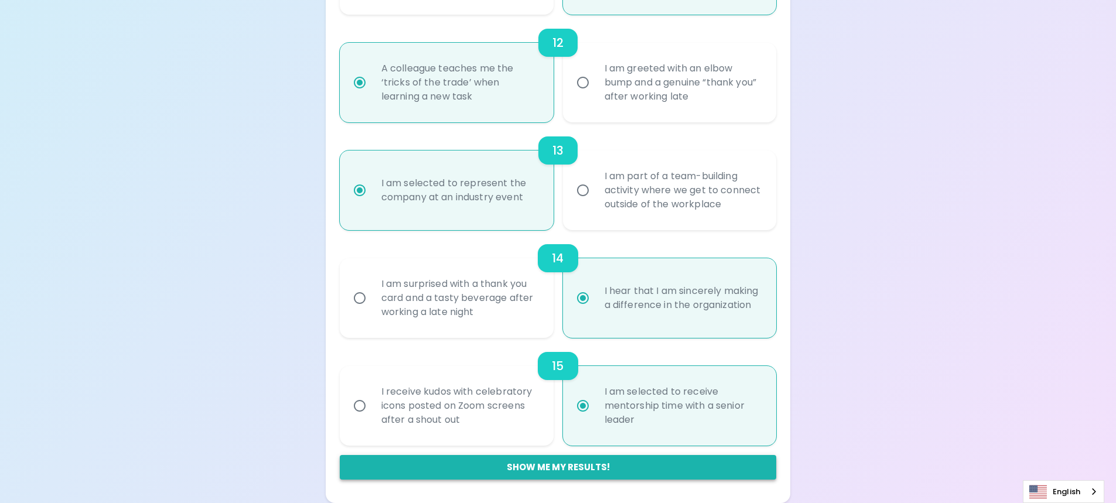
radio input "false"
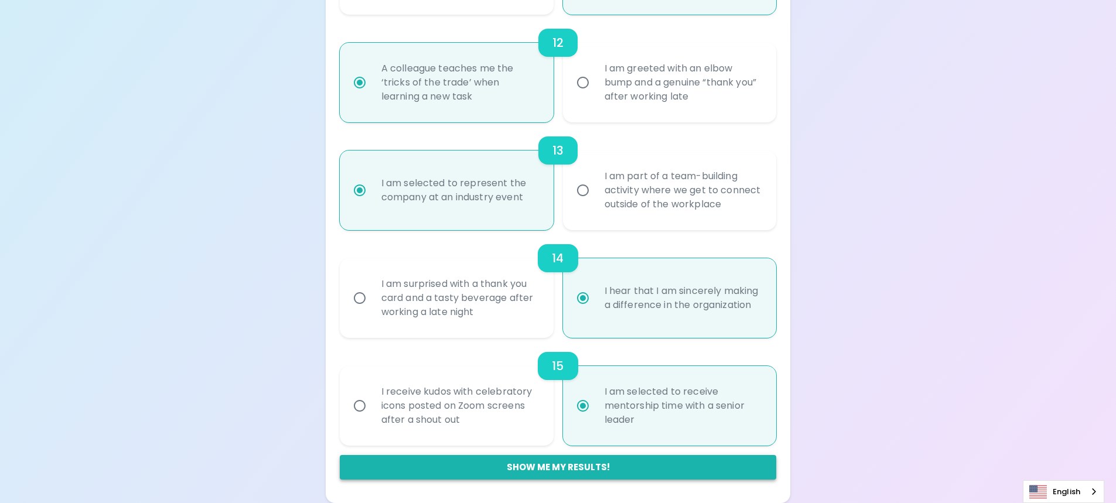
radio input "false"
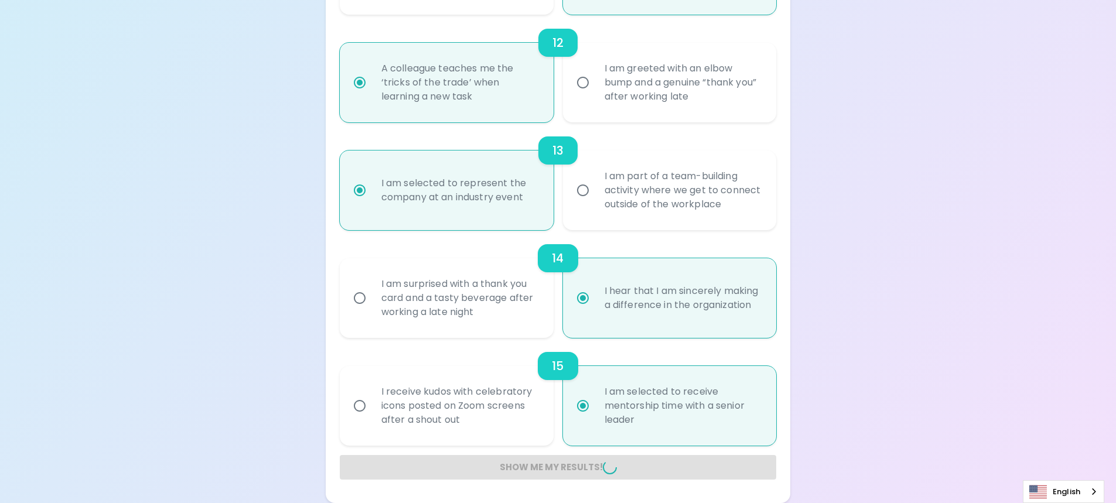
radio input "false"
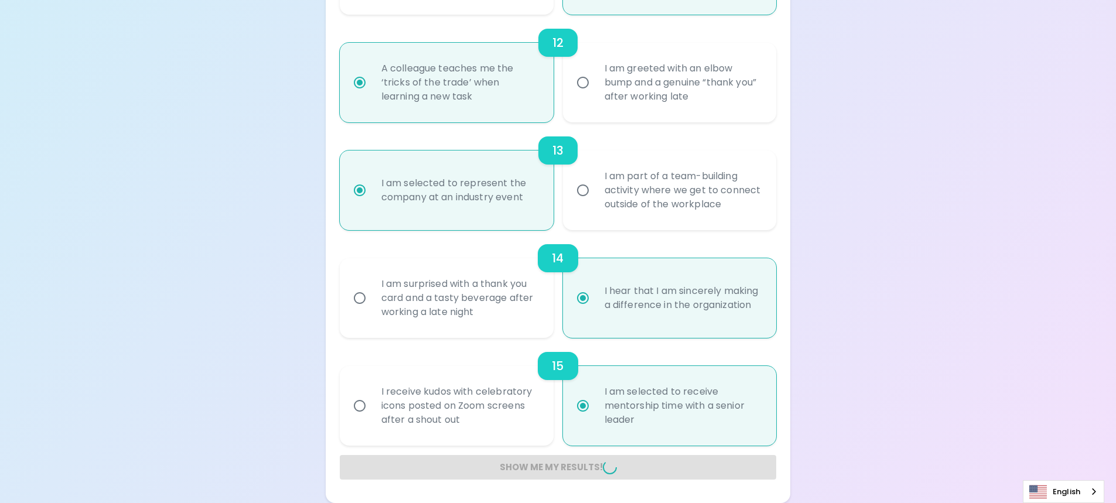
radio input "false"
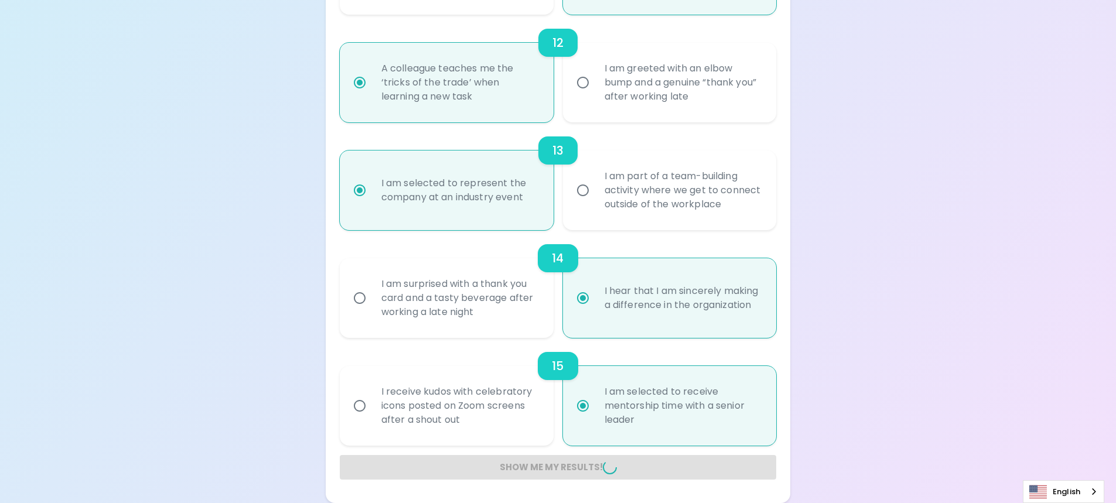
radio input "false"
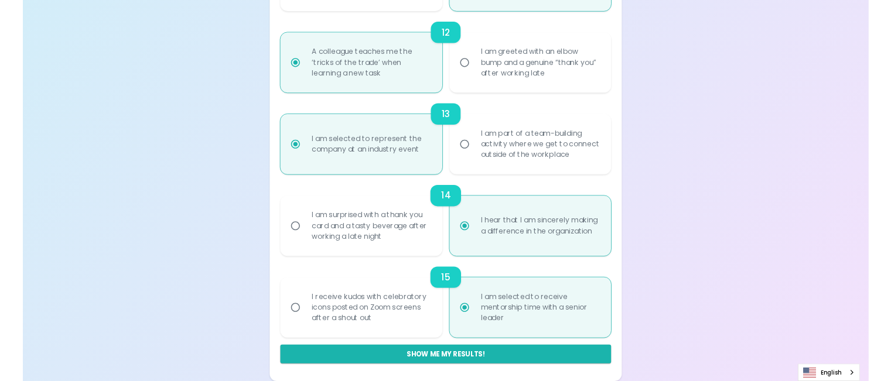
scroll to position [251, 0]
